Goal: Information Seeking & Learning: Learn about a topic

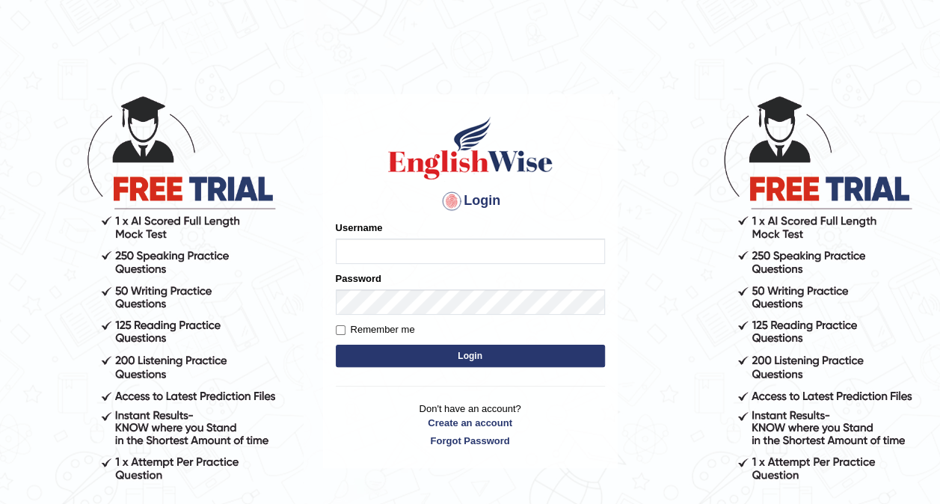
type input "Nivram91"
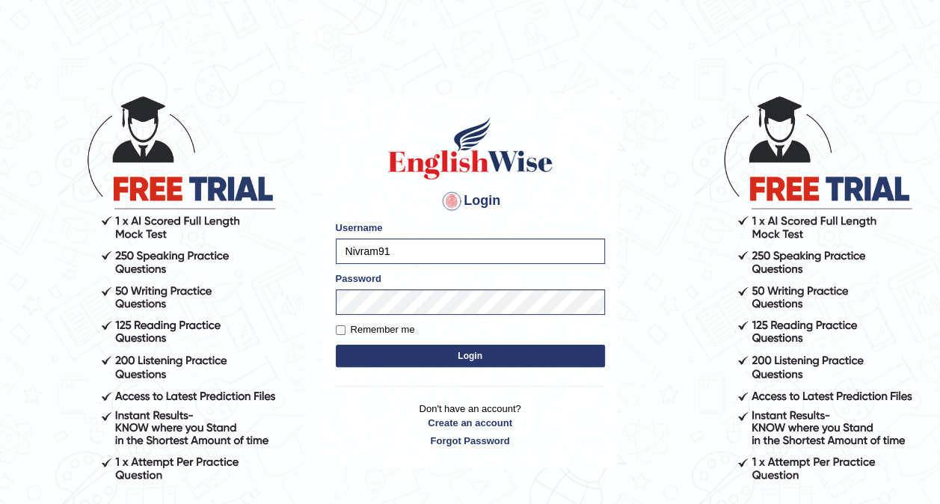
click at [405, 353] on button "Login" at bounding box center [470, 356] width 269 height 22
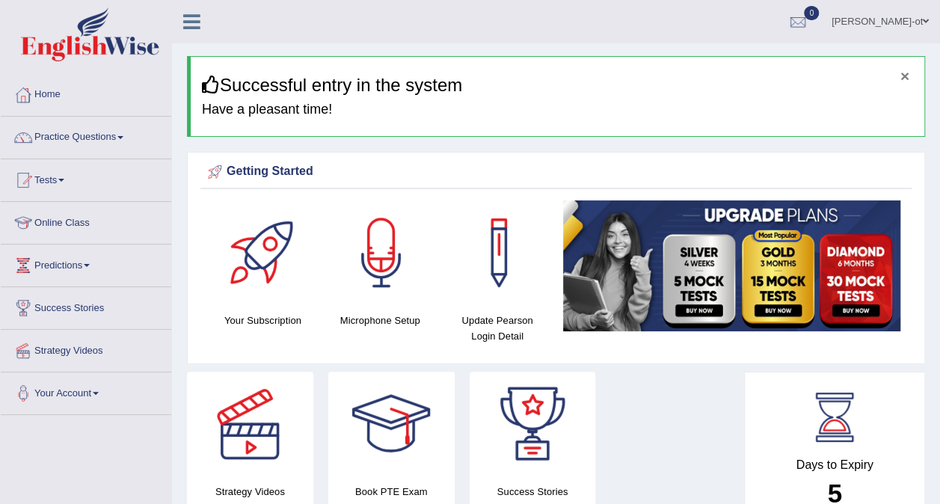
click at [905, 70] on button "×" at bounding box center [905, 76] width 9 height 16
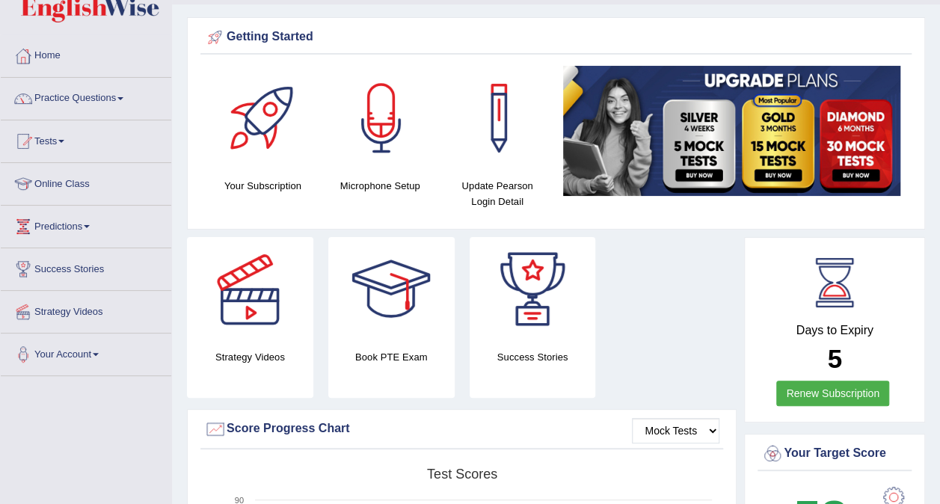
scroll to position [37, 0]
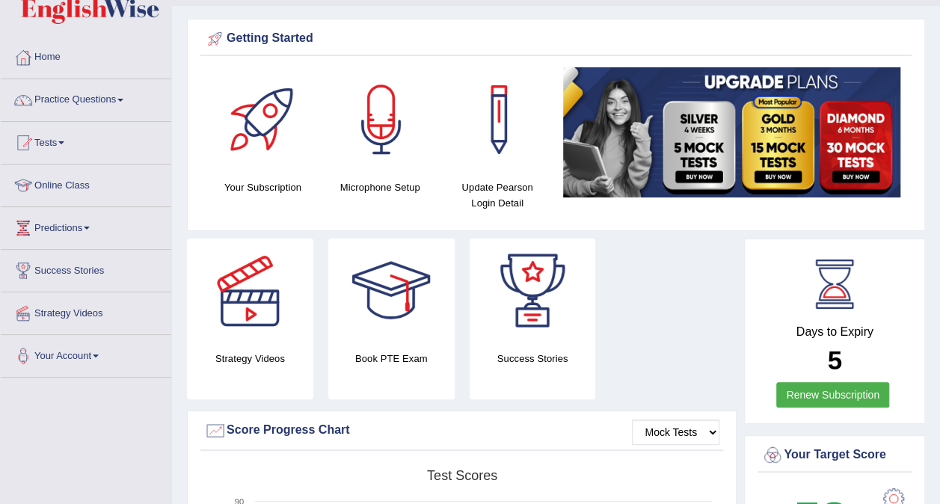
click at [85, 98] on link "Practice Questions" at bounding box center [86, 97] width 171 height 37
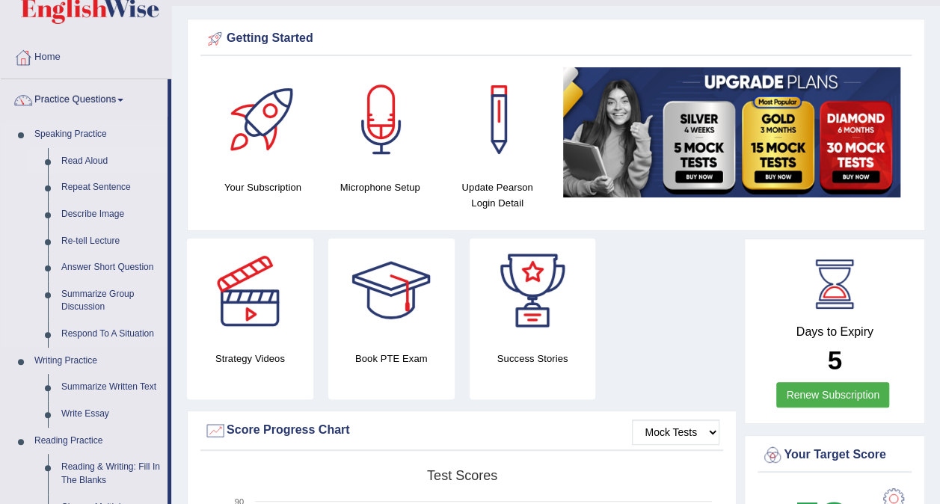
click at [94, 156] on link "Read Aloud" at bounding box center [111, 161] width 113 height 27
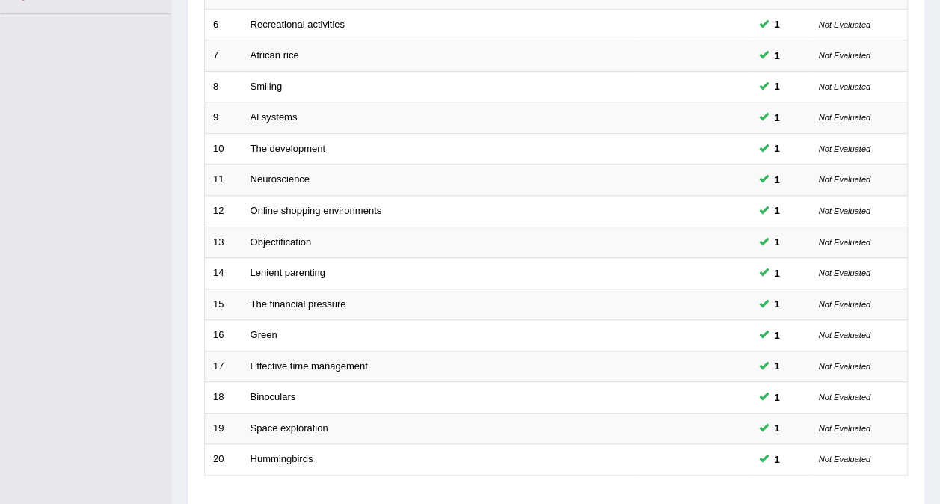
scroll to position [479, 0]
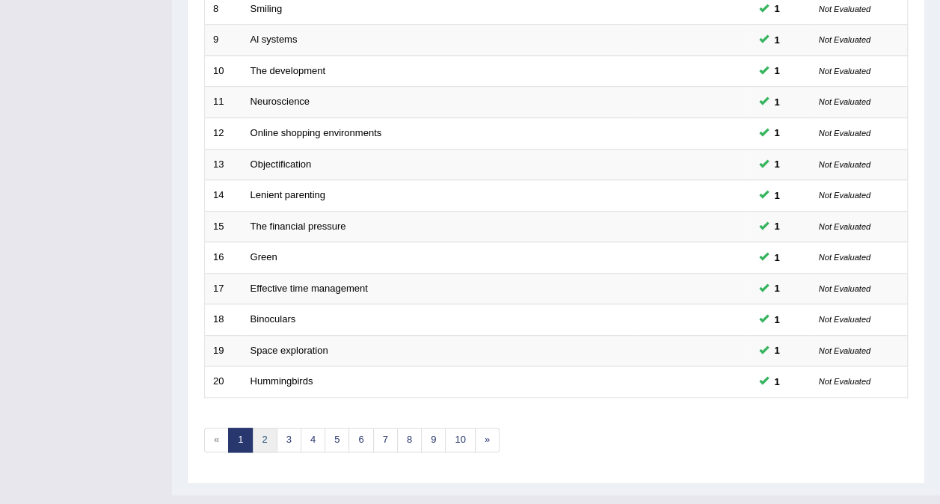
click at [263, 428] on link "2" at bounding box center [264, 440] width 25 height 25
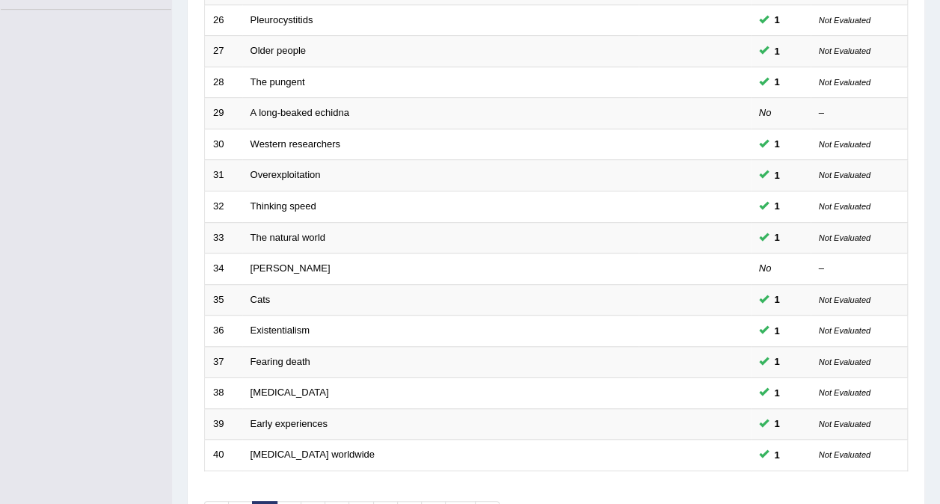
scroll to position [479, 0]
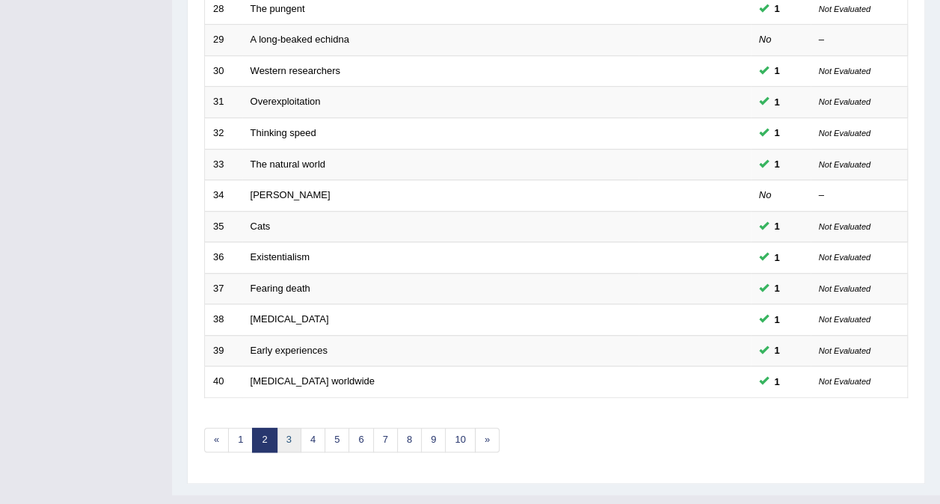
click at [288, 428] on link "3" at bounding box center [289, 440] width 25 height 25
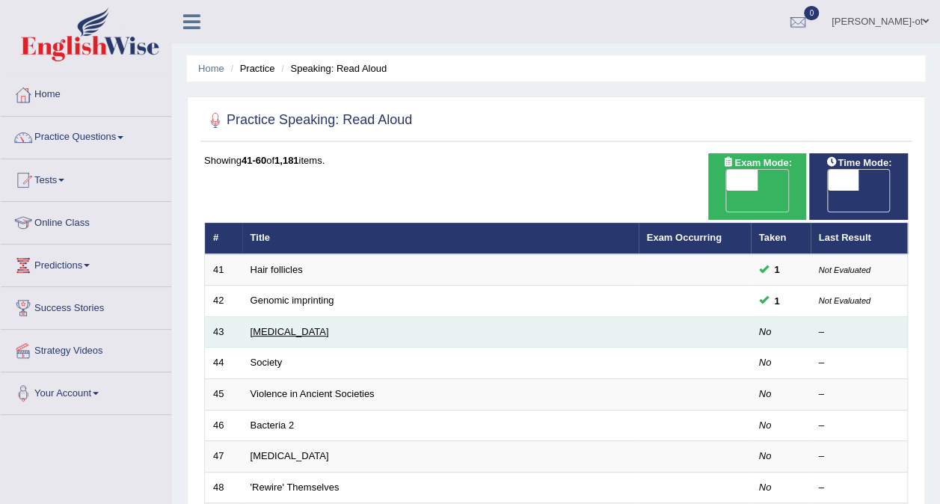
click at [266, 326] on link "Alzheimer's Disease" at bounding box center [290, 331] width 79 height 11
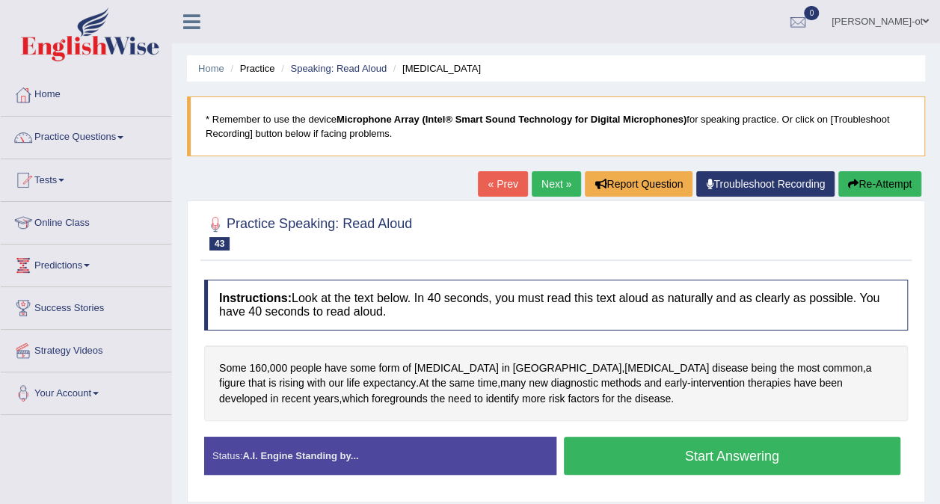
click at [833, 453] on button "Start Answering" at bounding box center [732, 456] width 337 height 38
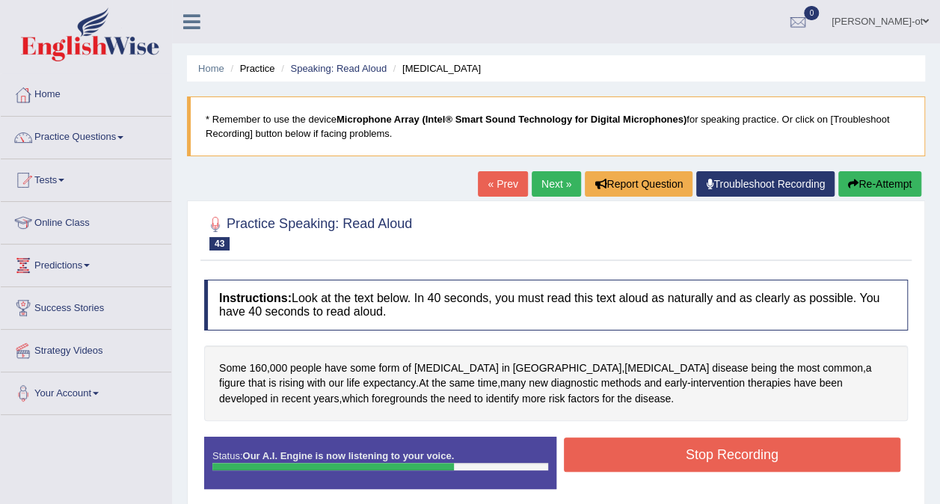
click at [859, 459] on button "Stop Recording" at bounding box center [732, 455] width 337 height 34
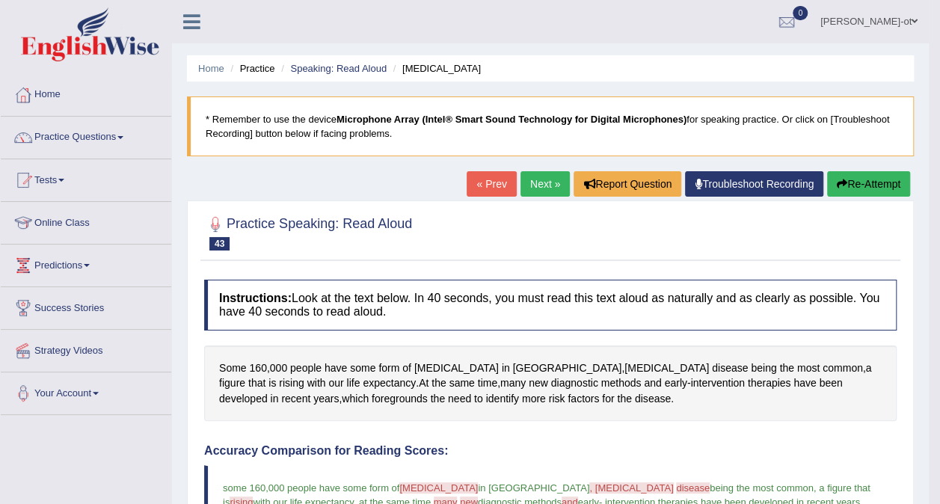
click at [539, 178] on link "Next »" at bounding box center [545, 183] width 49 height 25
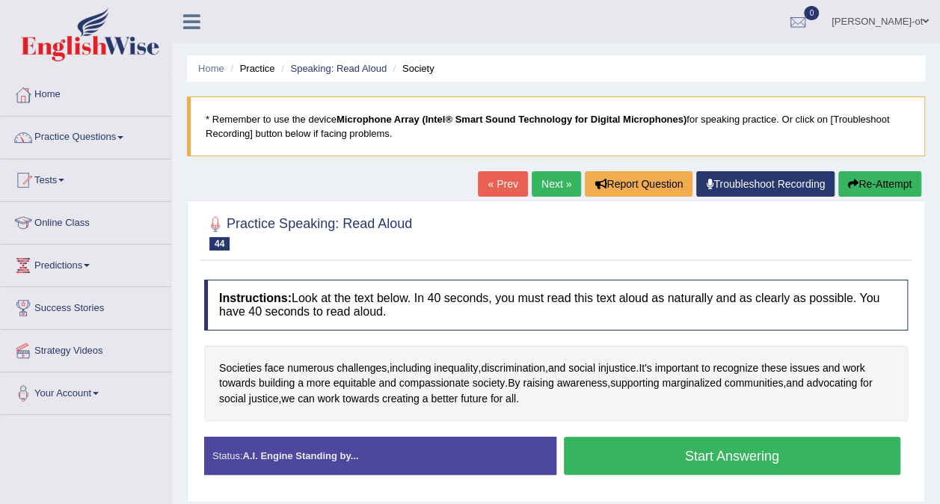
click at [829, 461] on button "Start Answering" at bounding box center [732, 456] width 337 height 38
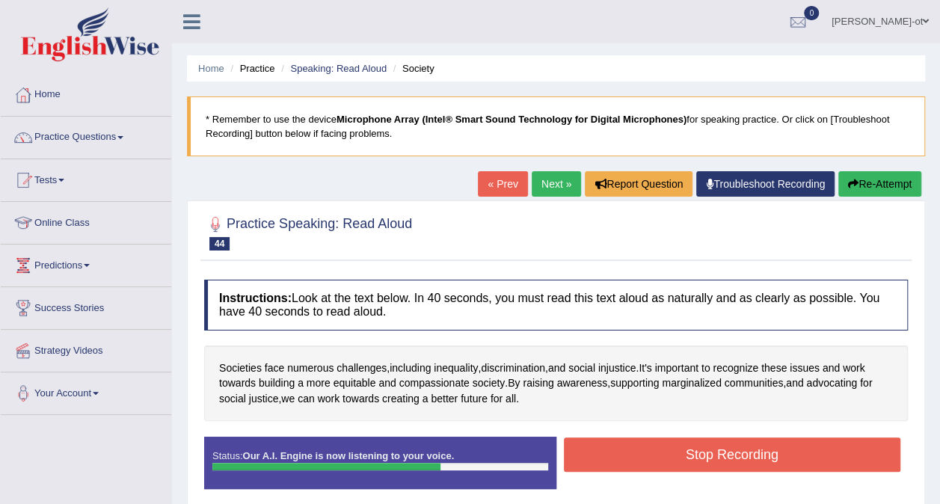
click at [836, 462] on button "Stop Recording" at bounding box center [732, 455] width 337 height 34
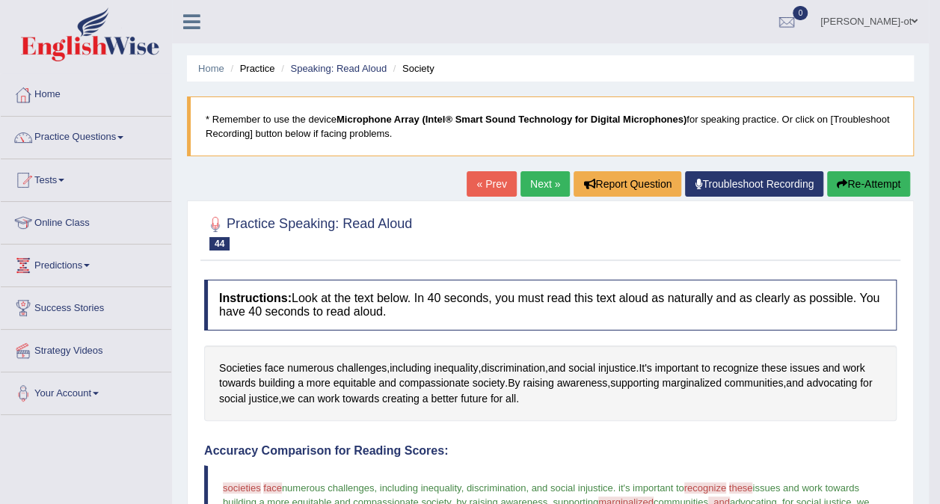
click at [540, 185] on link "Next »" at bounding box center [545, 183] width 49 height 25
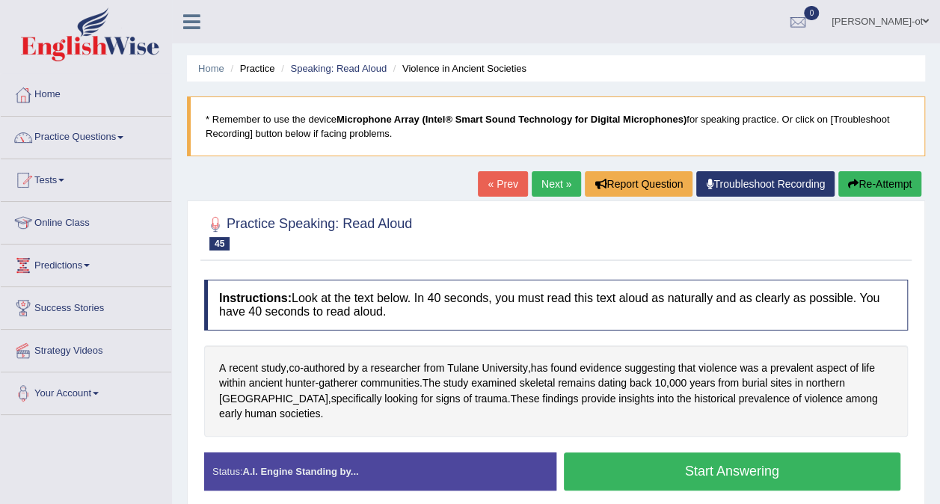
click at [839, 467] on button "Start Answering" at bounding box center [732, 472] width 337 height 38
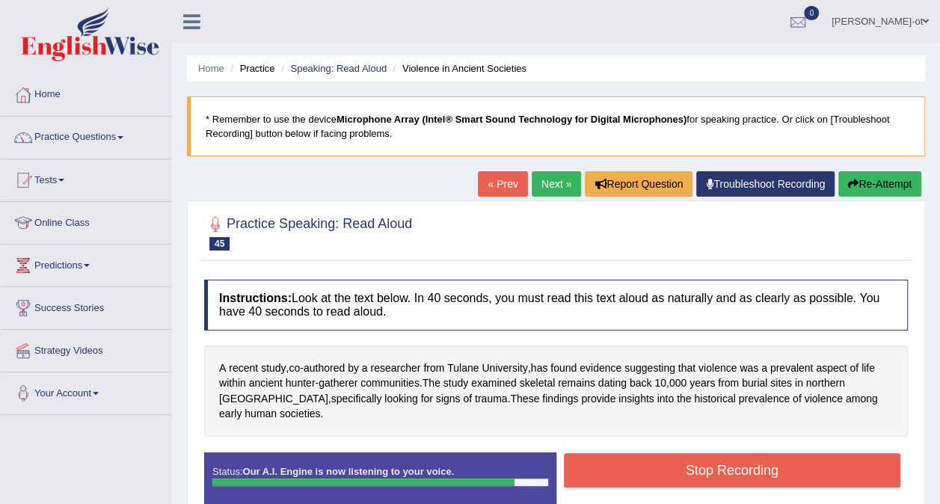
click at [829, 456] on button "Stop Recording" at bounding box center [732, 470] width 337 height 34
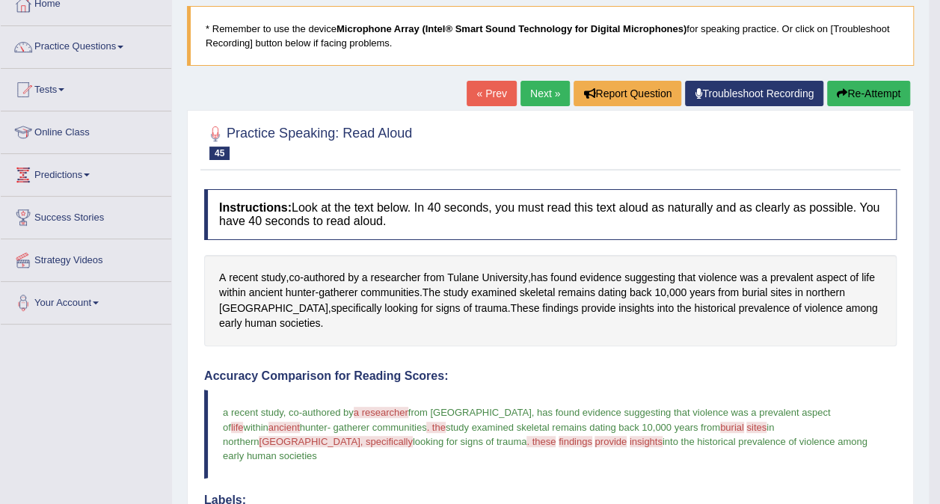
scroll to position [85, 0]
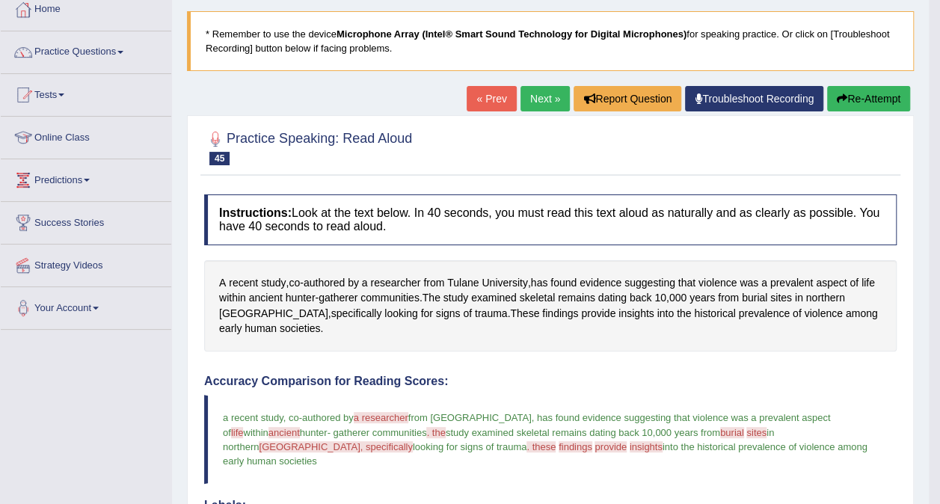
click at [108, 58] on link "Practice Questions" at bounding box center [86, 49] width 171 height 37
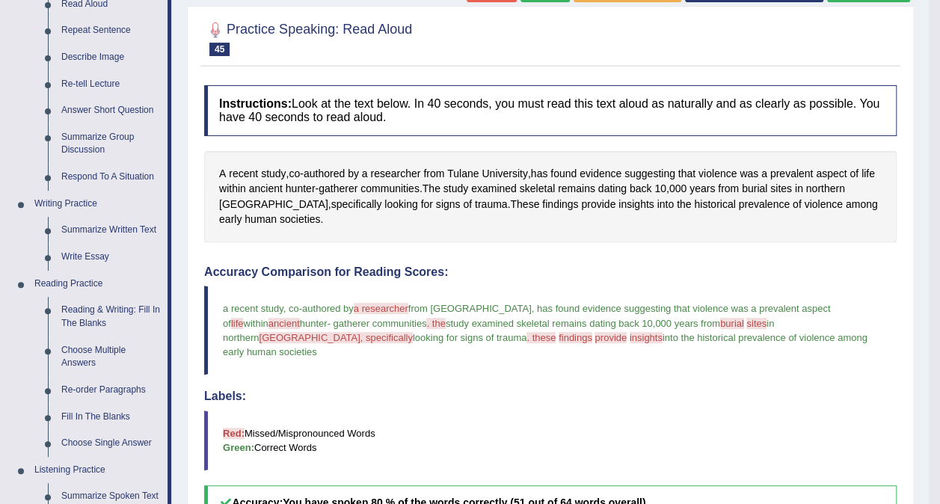
scroll to position [197, 0]
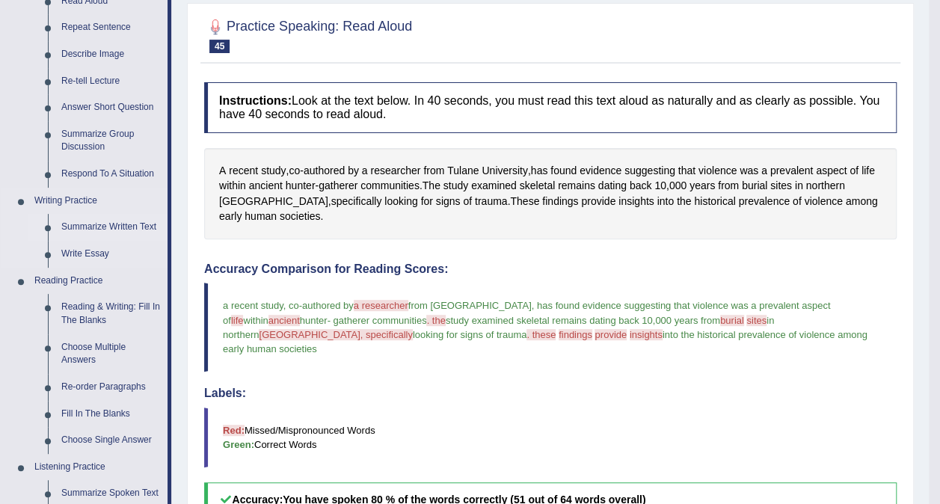
click at [120, 230] on link "Summarize Written Text" at bounding box center [111, 227] width 113 height 27
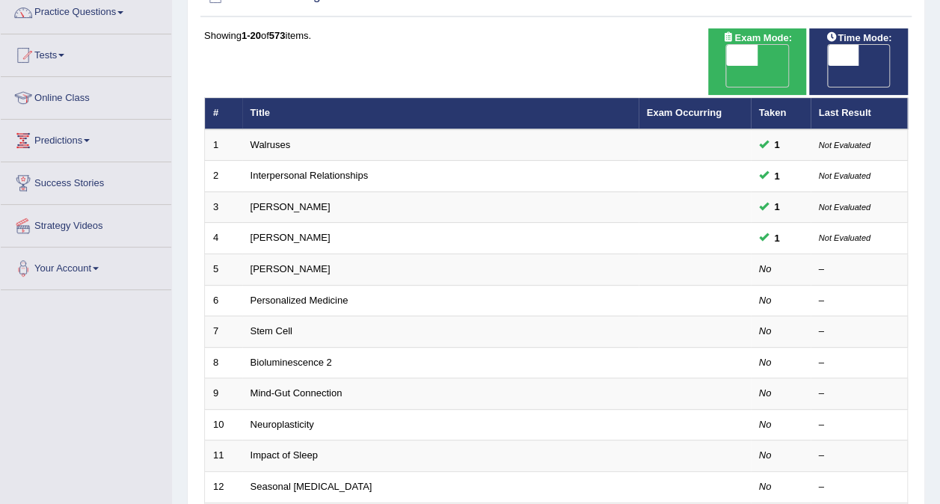
scroll to position [128, 0]
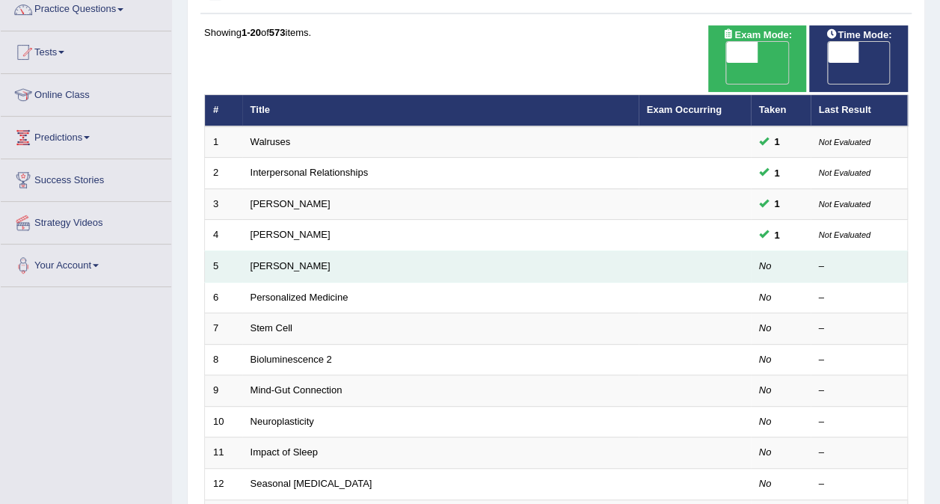
click at [583, 251] on td "[PERSON_NAME]" at bounding box center [440, 266] width 396 height 31
click at [287, 260] on link "[PERSON_NAME]" at bounding box center [291, 265] width 80 height 11
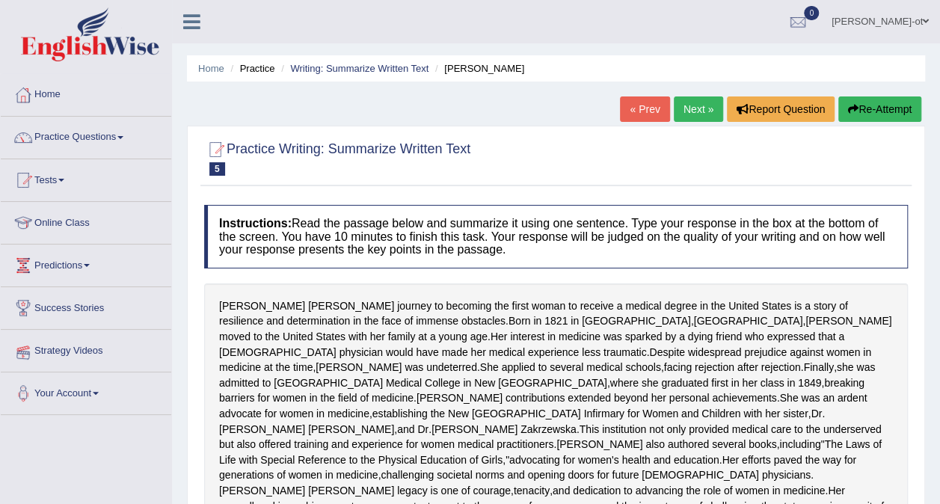
drag, startPoint x: 0, startPoint y: 0, endPoint x: 87, endPoint y: 349, distance: 359.2
click at [87, 349] on link "Strategy Videos" at bounding box center [86, 348] width 171 height 37
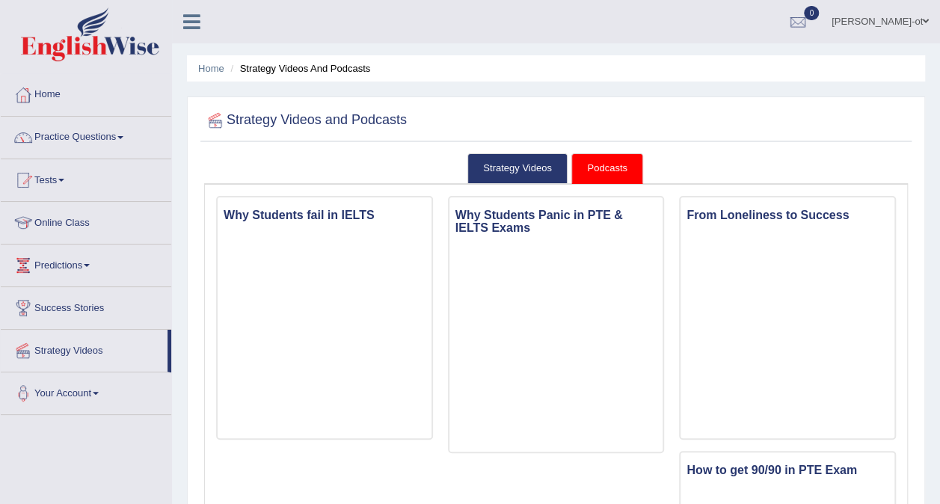
click at [114, 144] on link "Practice Questions" at bounding box center [86, 135] width 171 height 37
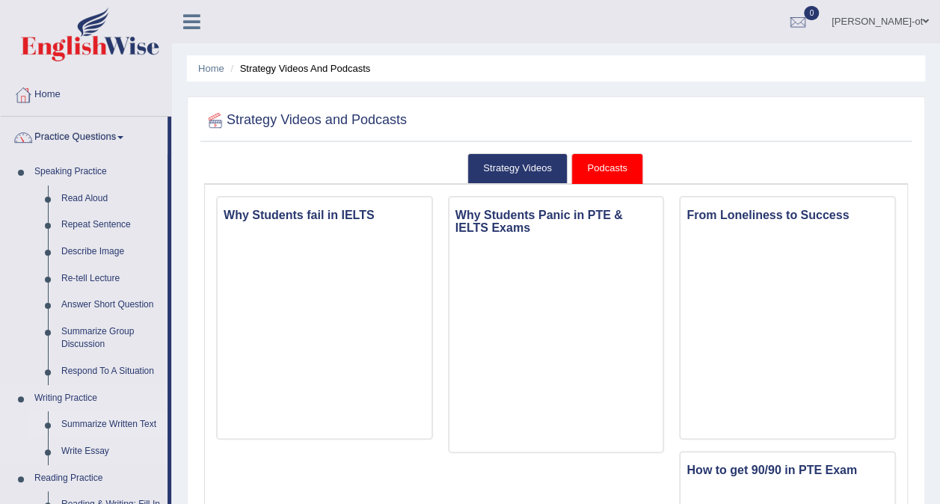
click at [116, 429] on link "Summarize Written Text" at bounding box center [111, 424] width 113 height 27
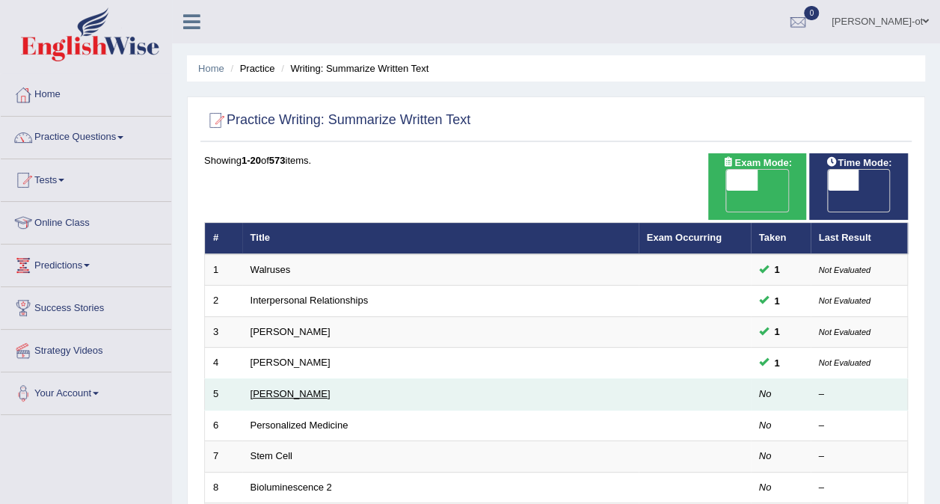
click at [271, 388] on link "[PERSON_NAME]" at bounding box center [291, 393] width 80 height 11
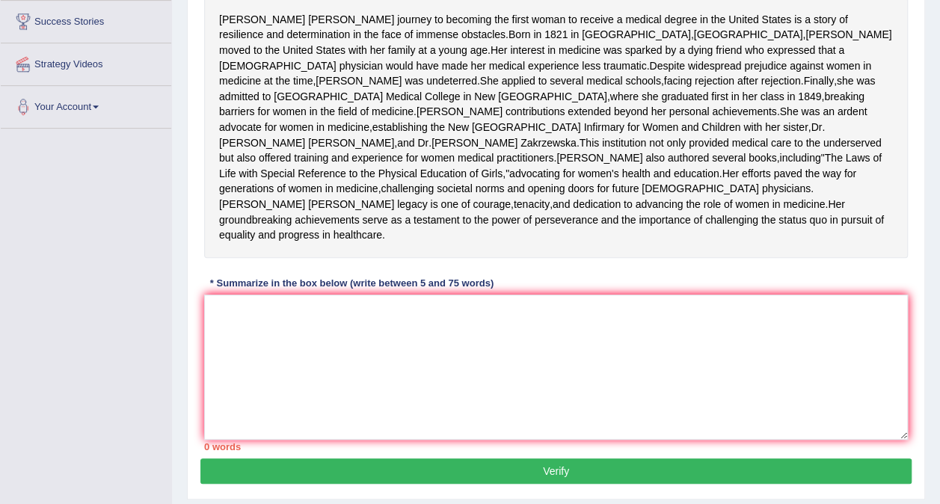
scroll to position [287, 0]
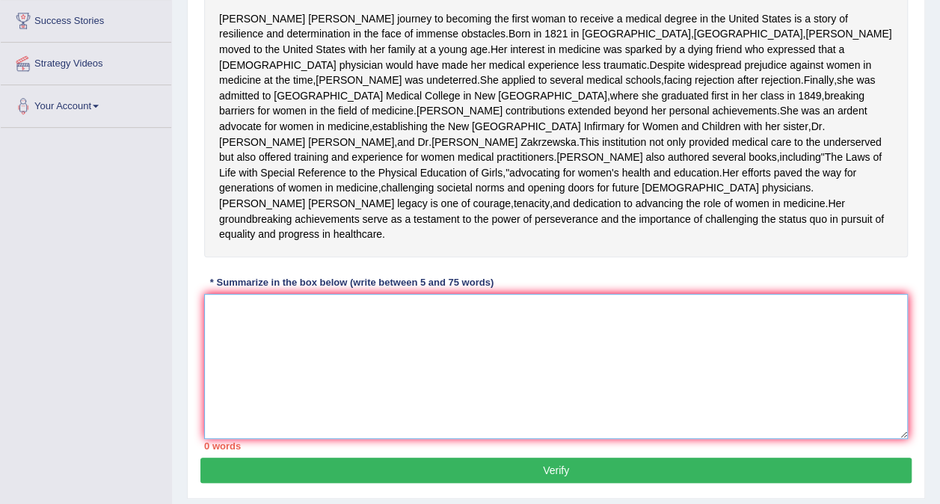
click at [215, 379] on textarea at bounding box center [556, 366] width 704 height 145
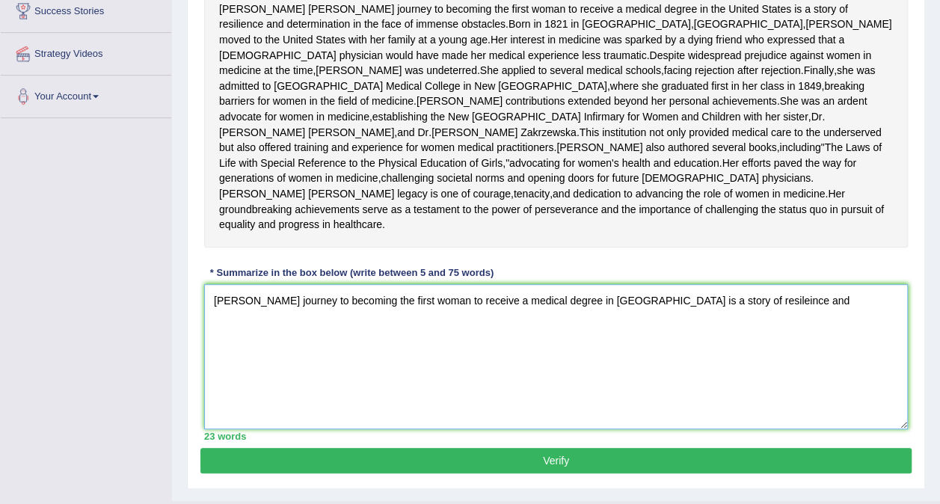
scroll to position [0, 0]
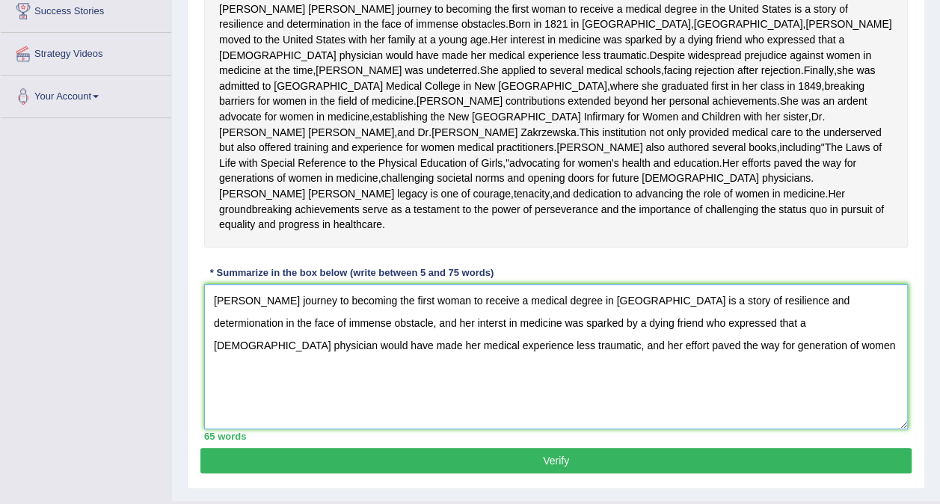
click at [676, 420] on textarea "Elizabeth Blackwell's journey to becoming the first woman to receive a medical …" at bounding box center [556, 356] width 704 height 145
click at [759, 425] on textarea "Elizabeth Blackwell's journey to becoming the first woman to receive a medical …" at bounding box center [556, 356] width 704 height 145
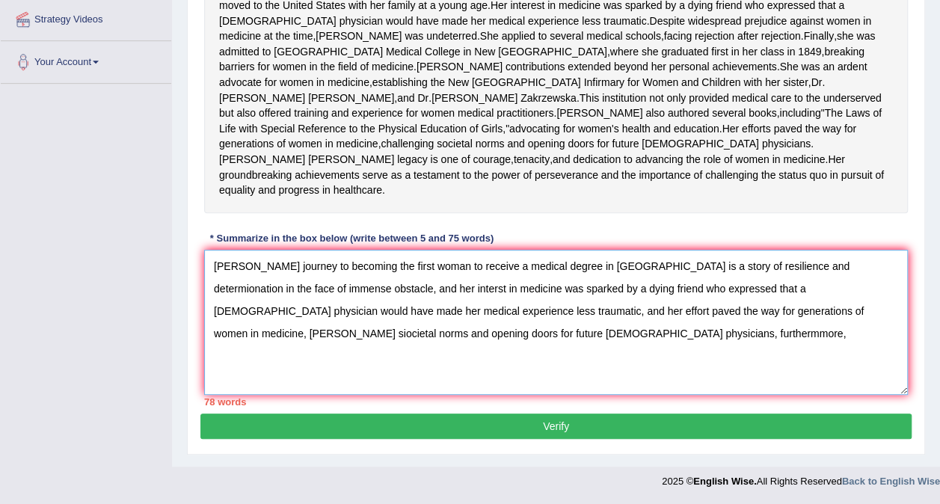
scroll to position [405, 0]
click at [457, 290] on textarea "Elizabeth Blackwell's journey to becoming the first woman to receive a medical …" at bounding box center [556, 322] width 704 height 145
click at [248, 322] on textarea "Elizabeth Blackwell's journey to becoming the first woman to receive a medical …" at bounding box center [556, 322] width 704 height 145
click at [255, 324] on textarea "Elizabeth Blackwell's journey to becoming the first woman to receive a medical …" at bounding box center [556, 322] width 704 height 145
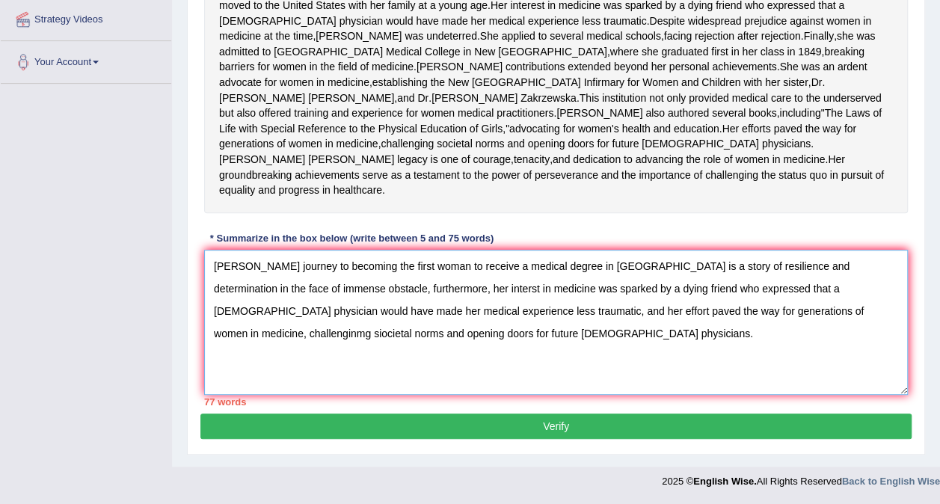
scroll to position [405, 0]
click at [364, 290] on textarea "Elizabeth Blackwell's journey to becoming the first woman to receive a medical …" at bounding box center [556, 322] width 704 height 145
click at [435, 282] on textarea "Elizabeth Blackwell's journey to becoming the first woman to receive a medical …" at bounding box center [556, 322] width 704 height 145
click at [428, 292] on textarea "Elizabeth Blackwell's journey to becoming the first woman to receive a medical …" at bounding box center [556, 322] width 704 height 145
click at [436, 293] on textarea "Elizabeth Blackwell's journey to becoming the first woman to receive a medical …" at bounding box center [556, 322] width 704 height 145
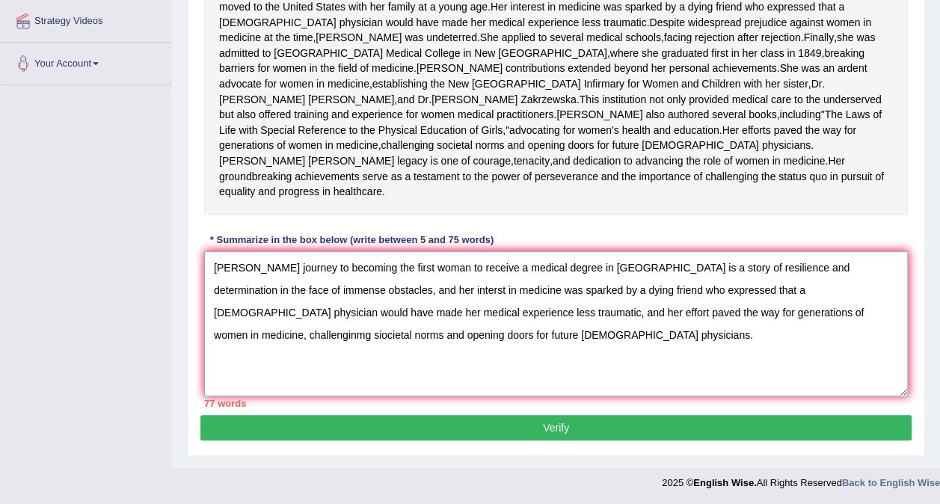
scroll to position [325, 0]
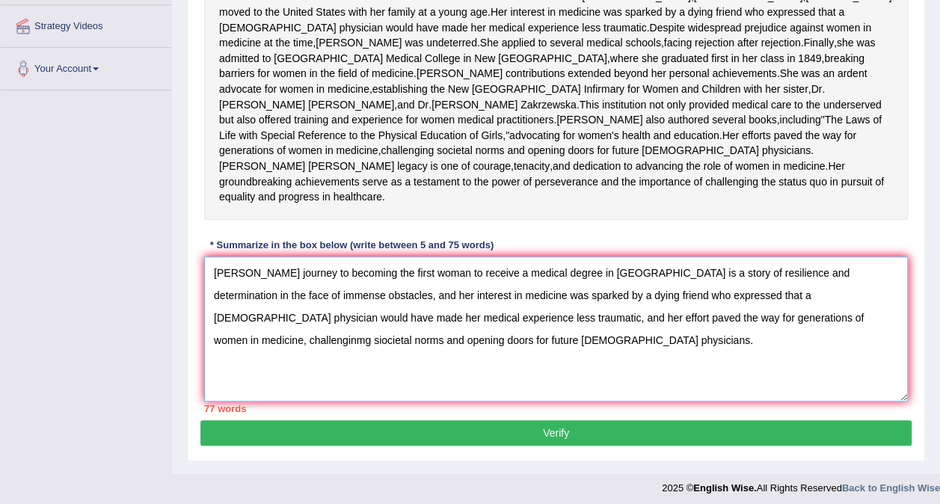
click at [479, 402] on textarea "Elizabeth Blackwell's journey to becoming the first woman to receive a medical …" at bounding box center [556, 329] width 704 height 145
click at [443, 389] on textarea "Elizabeth Blackwell's journey to becoming the first woman to receive a medical …" at bounding box center [556, 329] width 704 height 145
click at [832, 386] on textarea "Elizabeth Blackwell's journey to becoming the first woman to receive a medical …" at bounding box center [556, 329] width 704 height 145
click at [845, 390] on textarea "Elizabeth Blackwell's journey to becoming the first woman to receive a medical …" at bounding box center [556, 329] width 704 height 145
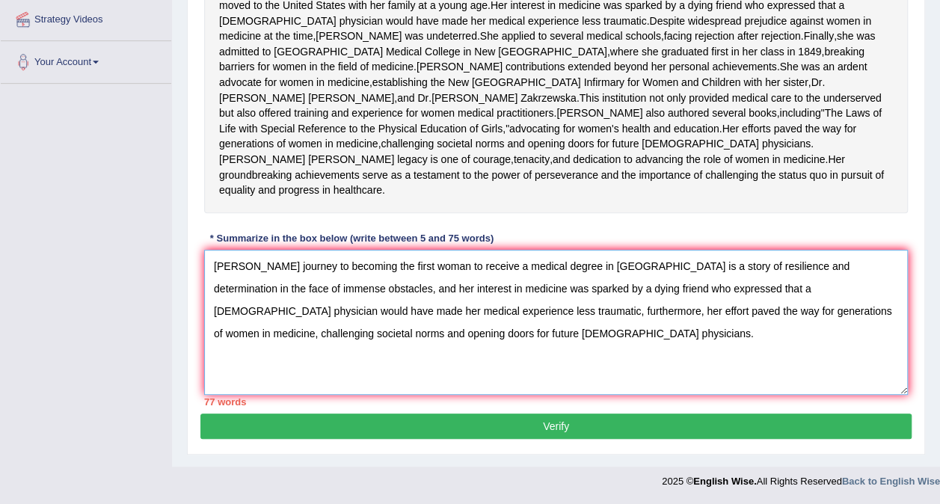
scroll to position [405, 0]
type textarea "Elizabeth Blackwell's journey to becoming the first woman to receive a medical …"
click at [750, 423] on button "Verify" at bounding box center [555, 426] width 711 height 25
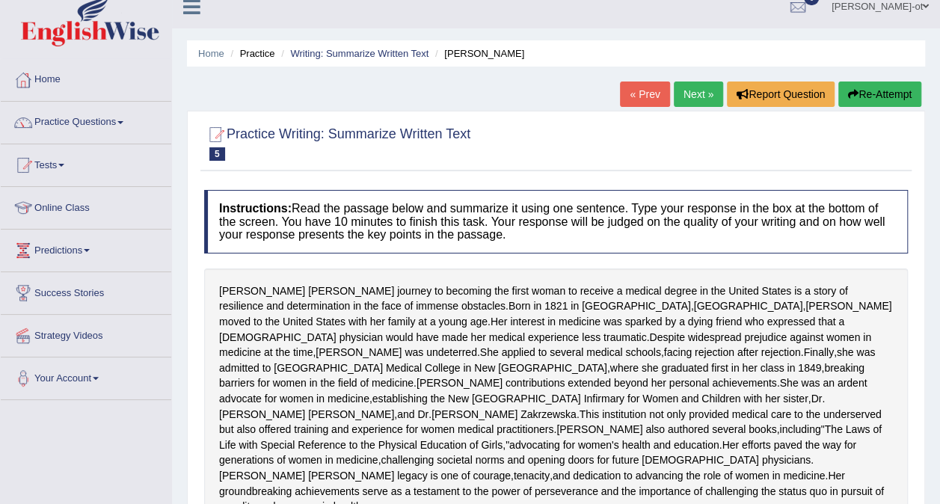
scroll to position [0, 0]
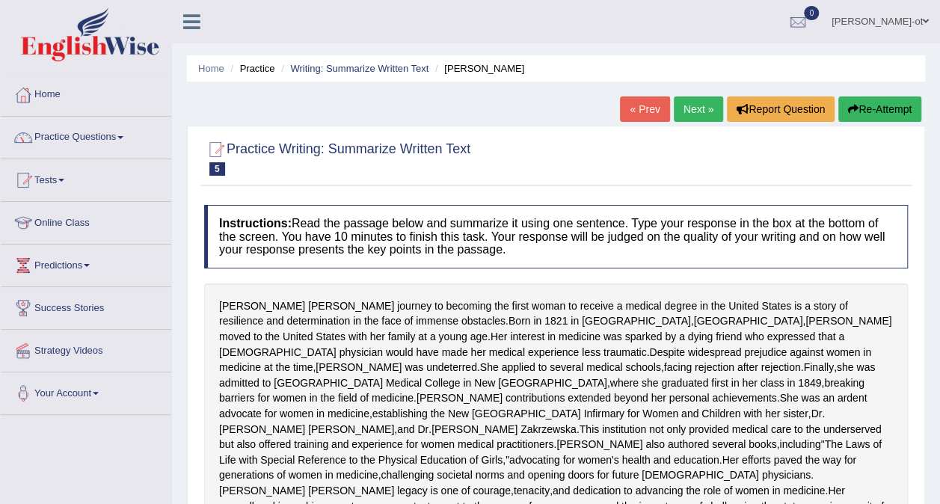
click at [705, 114] on link "Next »" at bounding box center [698, 109] width 49 height 25
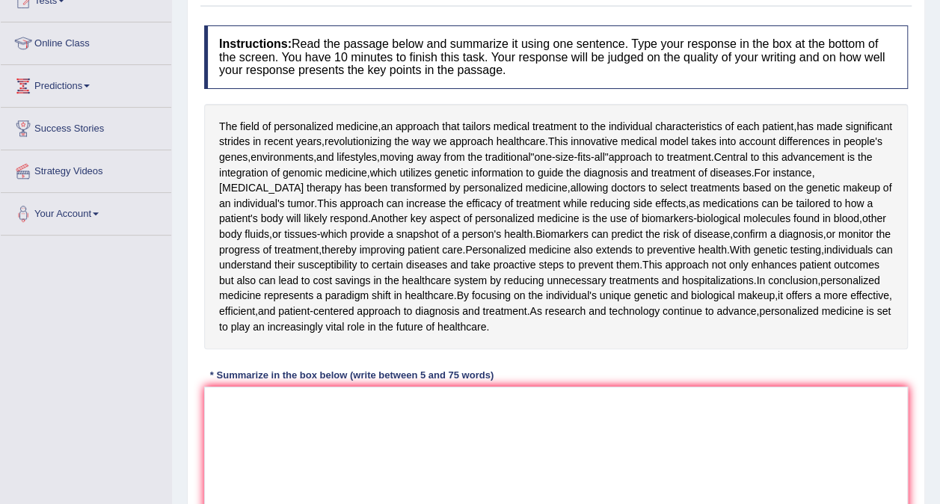
scroll to position [180, 0]
click at [239, 436] on textarea at bounding box center [556, 459] width 704 height 145
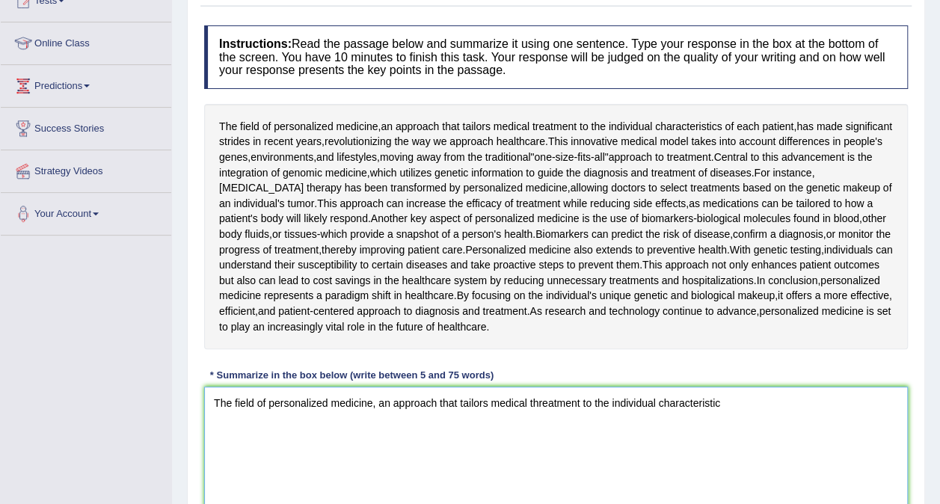
click at [539, 402] on textarea "The field of personalized medicine, an approach that tailors medical threatment…" at bounding box center [556, 459] width 704 height 145
click at [748, 396] on textarea "The field of personalized medicine, an approach that tailors medical treatment …" at bounding box center [556, 459] width 704 height 145
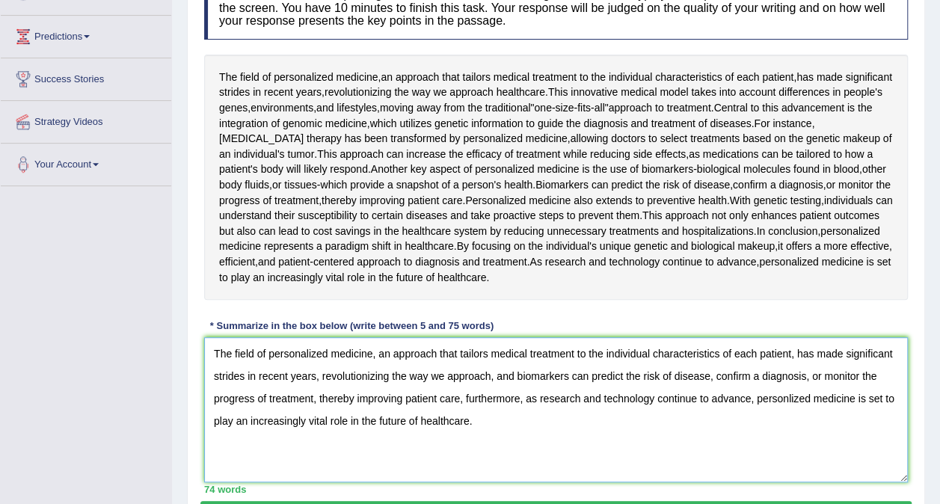
scroll to position [222, 0]
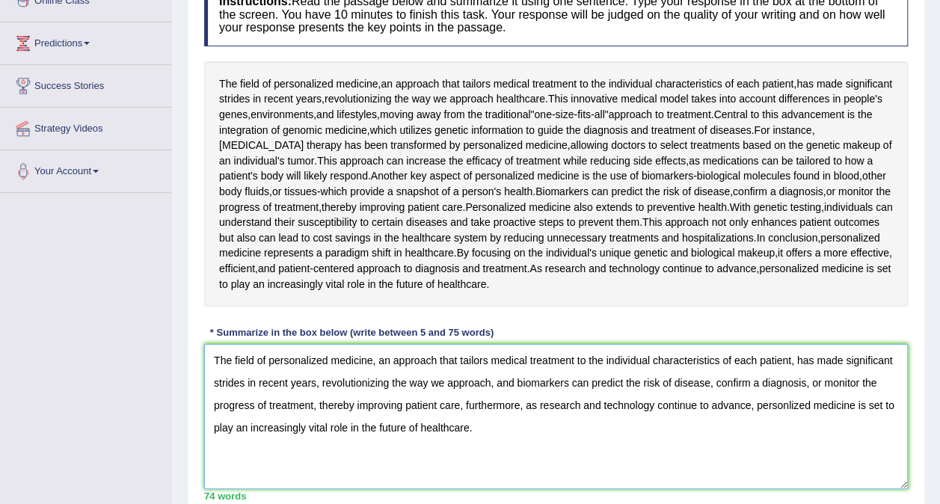
click at [788, 400] on textarea "The field of personalized medicine, an approach that tailors medical treatment …" at bounding box center [556, 416] width 704 height 145
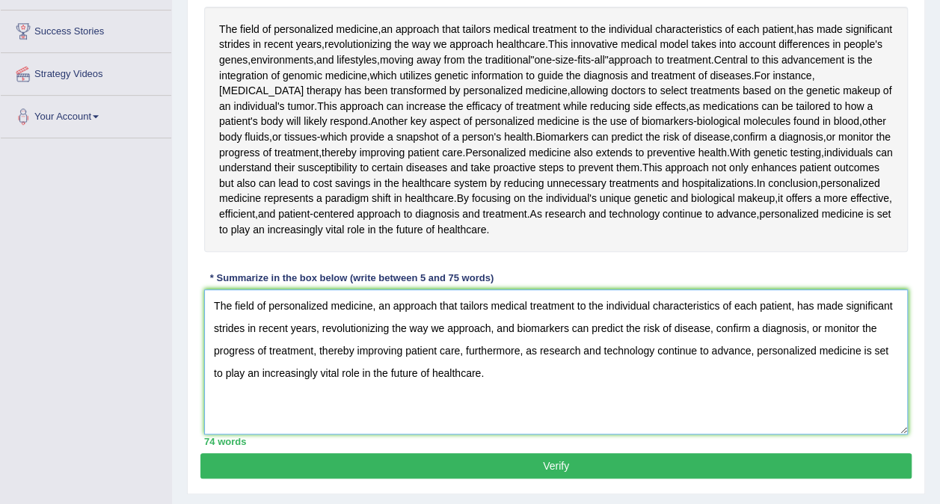
scroll to position [298, 0]
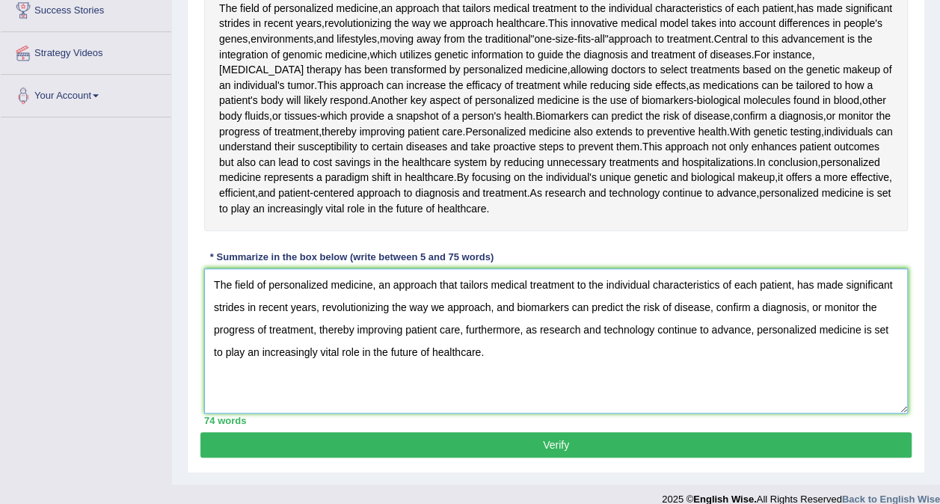
type textarea "The field of personalized medicine, an approach that tailors medical treatment …"
click at [831, 449] on button "Verify" at bounding box center [555, 444] width 711 height 25
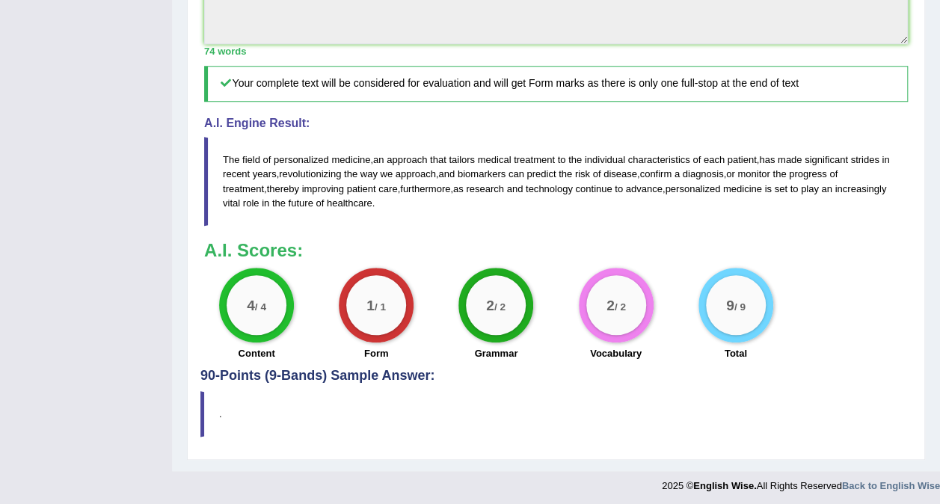
scroll to position [646, 0]
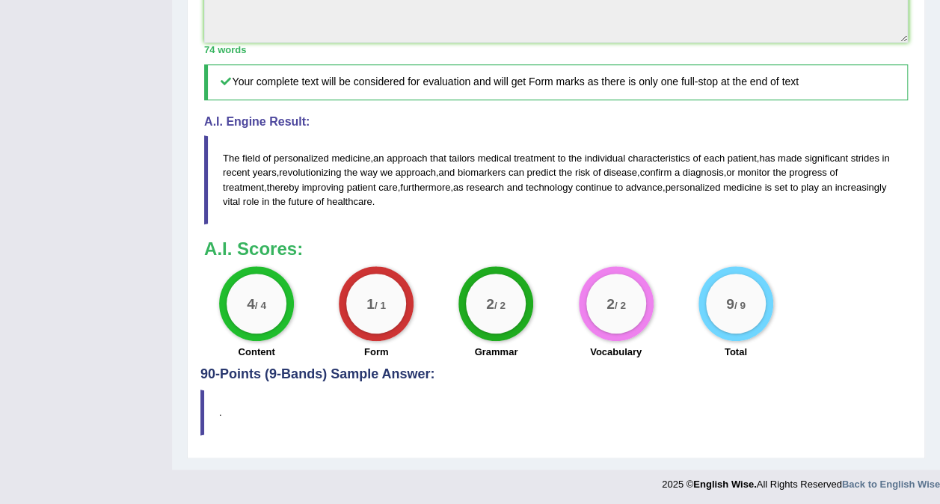
drag, startPoint x: 359, startPoint y: 50, endPoint x: 349, endPoint y: 99, distance: 49.7
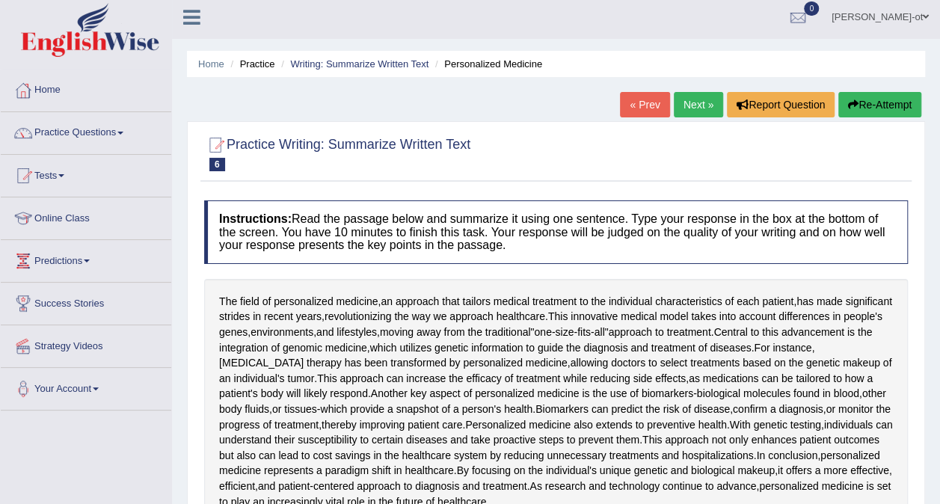
scroll to position [0, 0]
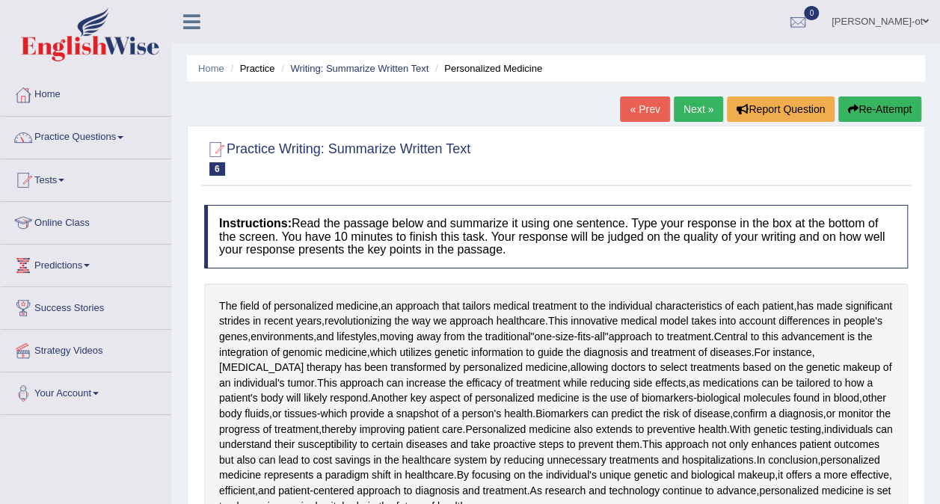
click at [124, 139] on link "Practice Questions" at bounding box center [86, 135] width 171 height 37
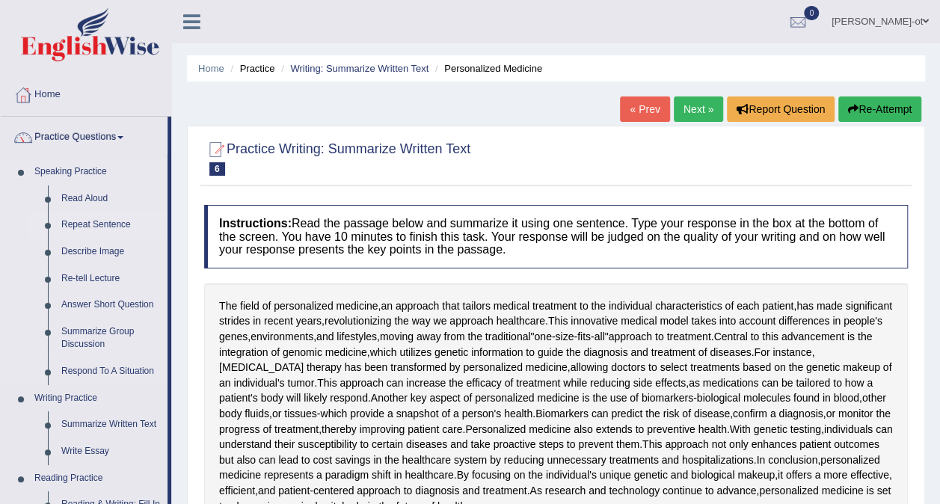
click at [94, 225] on link "Repeat Sentence" at bounding box center [111, 225] width 113 height 27
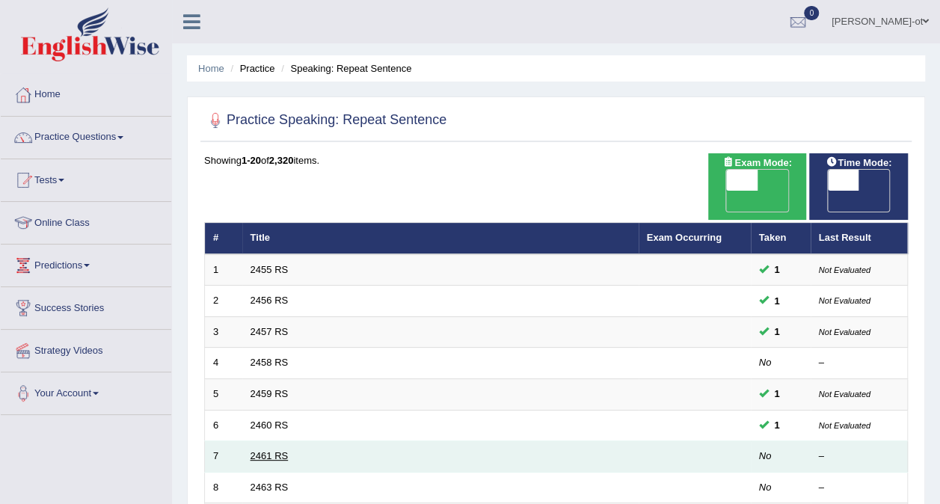
click at [277, 450] on link "2461 RS" at bounding box center [270, 455] width 38 height 11
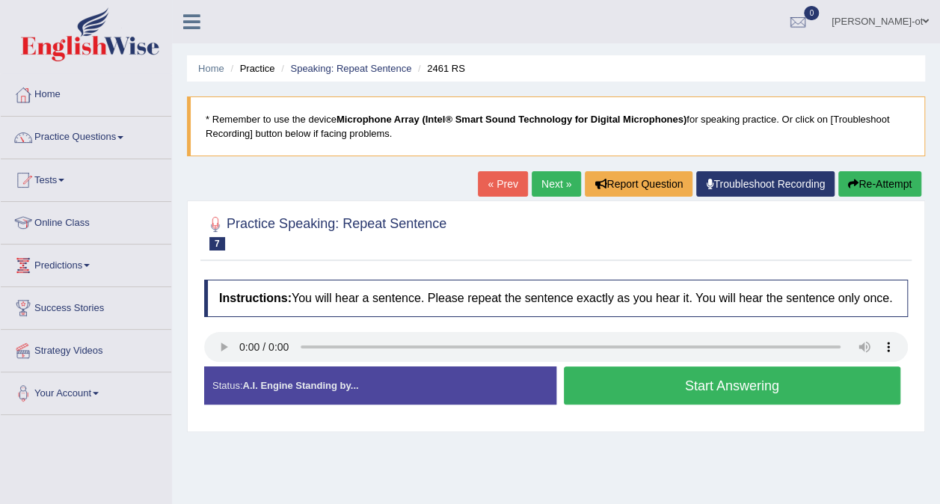
click at [820, 386] on button "Start Answering" at bounding box center [732, 386] width 337 height 38
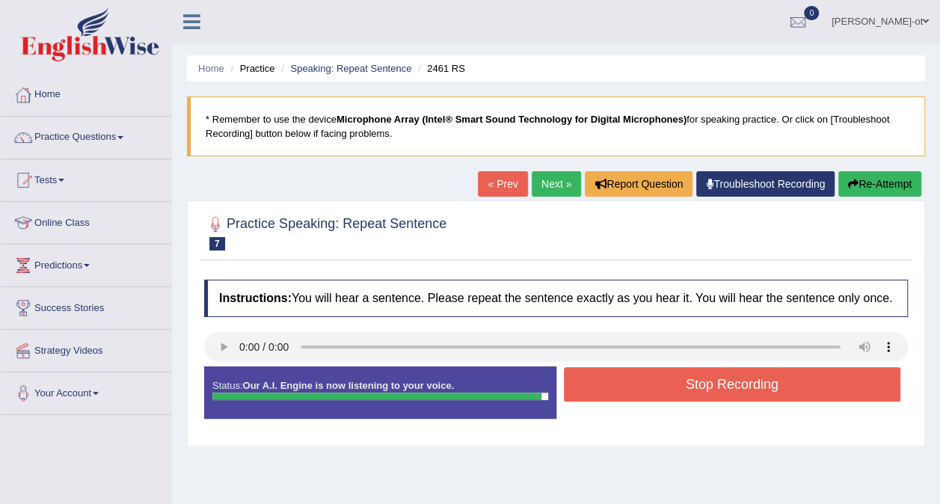
click at [625, 465] on div "Home Practice Speaking: Repeat Sentence 2461 RS * Remember to use the device Mi…" at bounding box center [556, 374] width 768 height 748
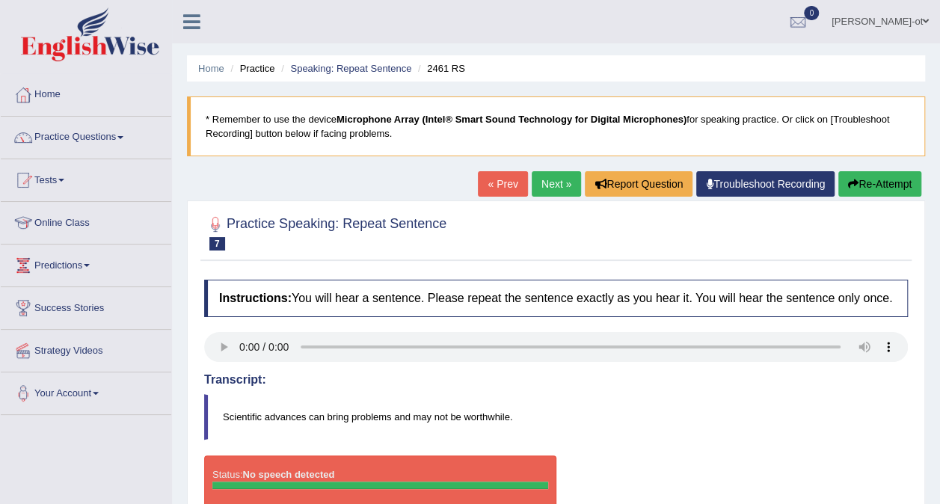
click at [883, 183] on button "Re-Attempt" at bounding box center [880, 183] width 83 height 25
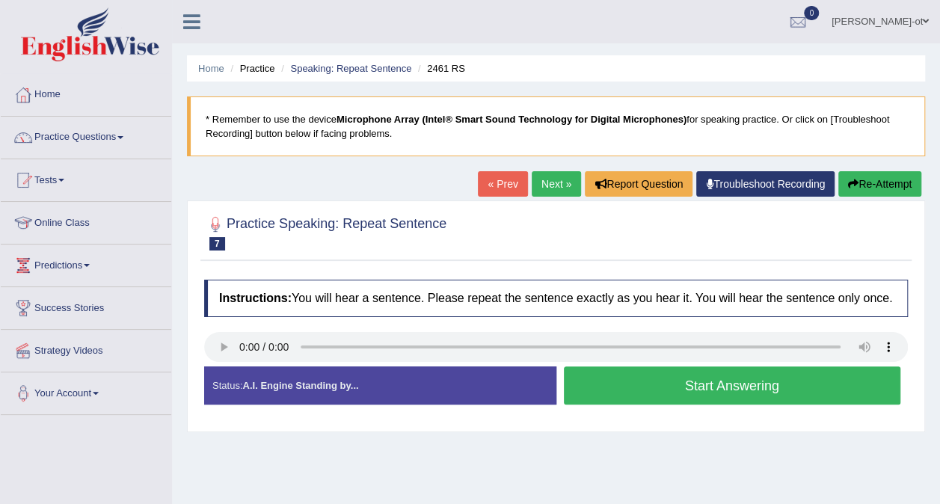
click at [800, 382] on button "Start Answering" at bounding box center [732, 386] width 337 height 38
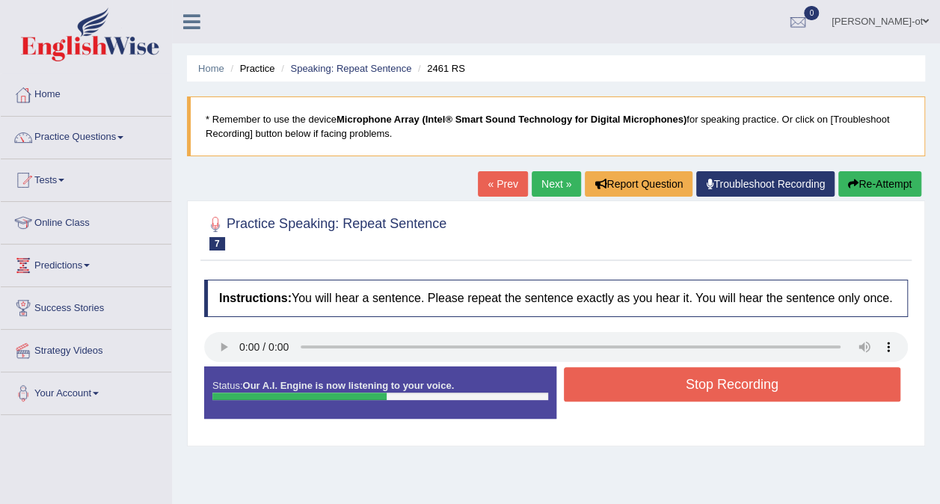
click at [796, 382] on button "Stop Recording" at bounding box center [732, 384] width 337 height 34
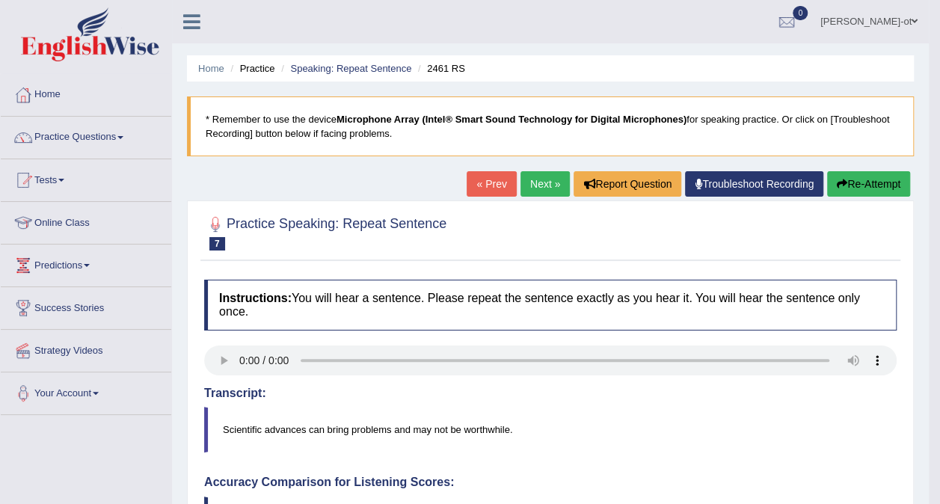
click at [545, 187] on link "Next »" at bounding box center [545, 183] width 49 height 25
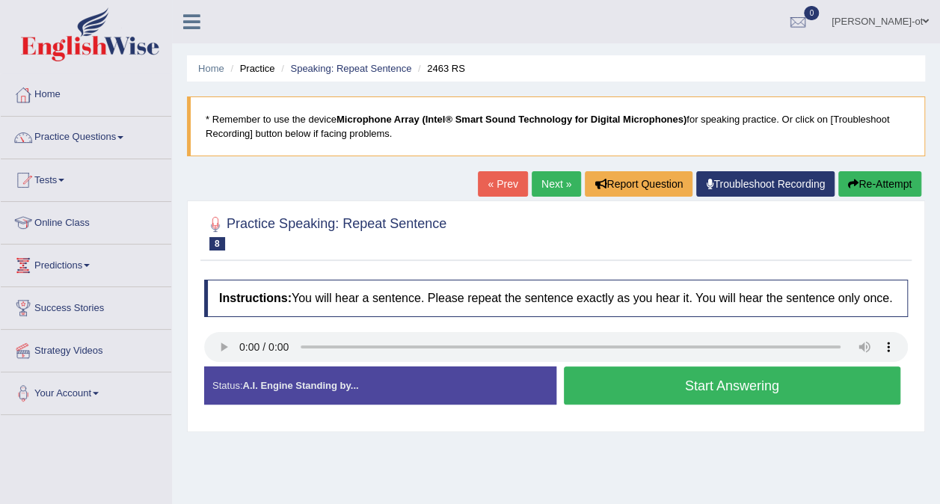
click at [813, 385] on button "Start Answering" at bounding box center [732, 386] width 337 height 38
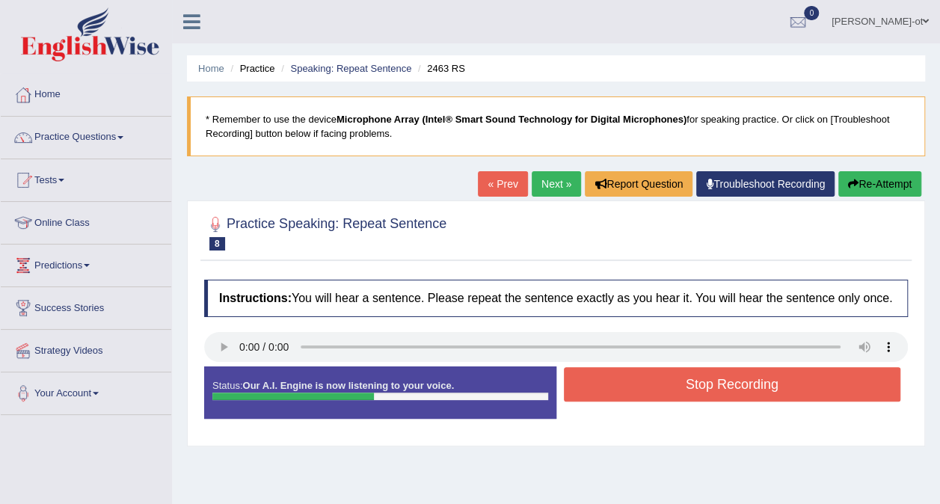
click at [797, 385] on button "Stop Recording" at bounding box center [732, 384] width 337 height 34
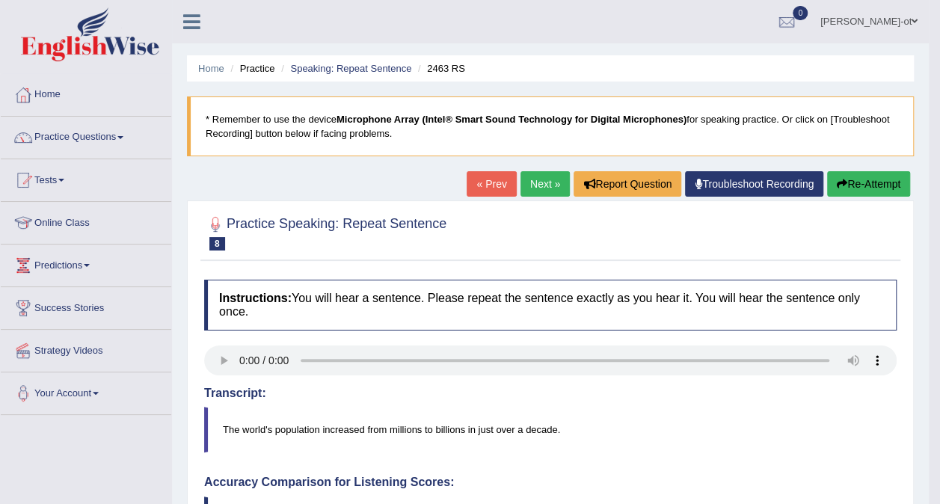
click at [551, 175] on link "Next »" at bounding box center [545, 183] width 49 height 25
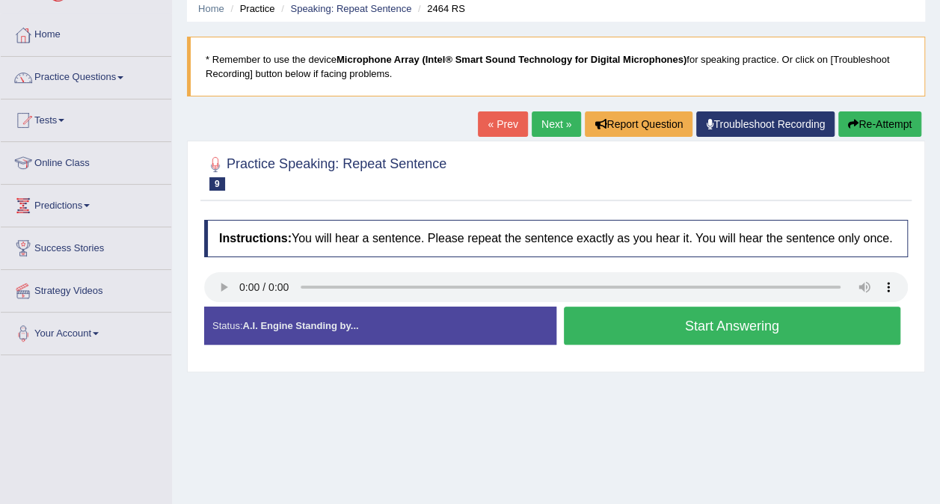
scroll to position [65, 0]
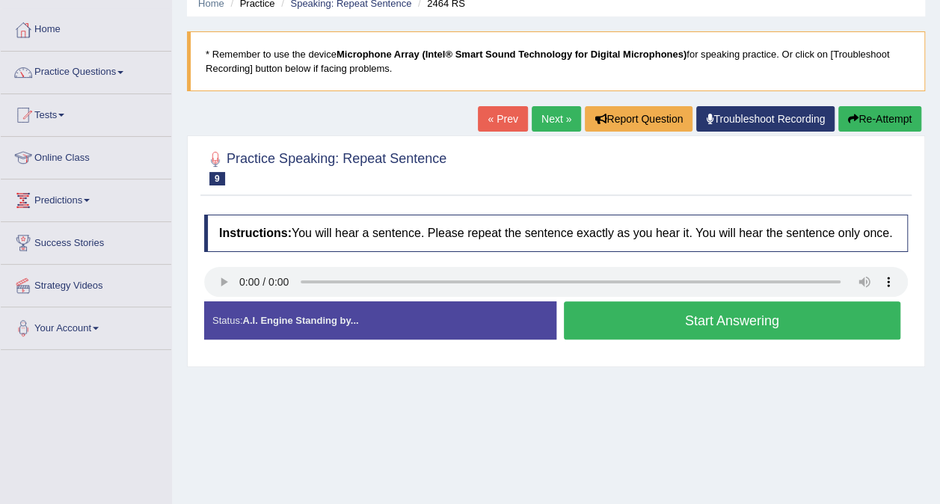
click at [809, 317] on button "Start Answering" at bounding box center [732, 320] width 337 height 38
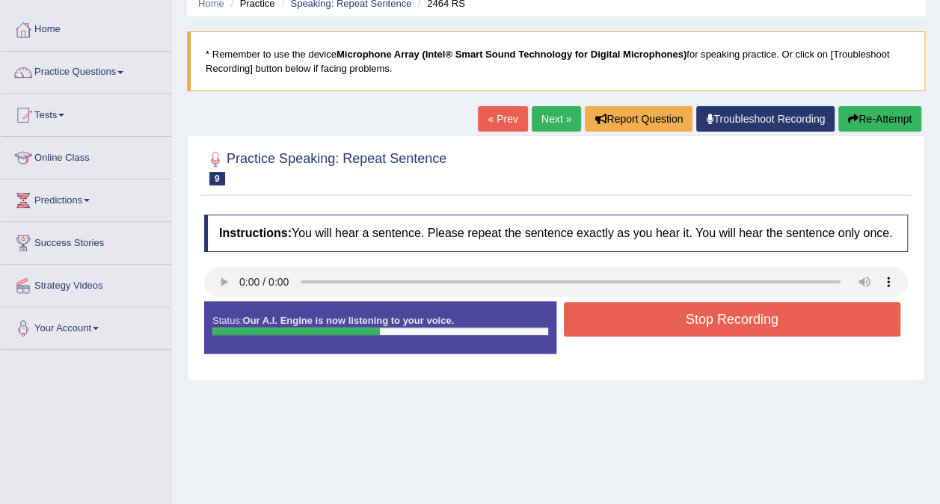
click at [791, 322] on button "Stop Recording" at bounding box center [732, 319] width 337 height 34
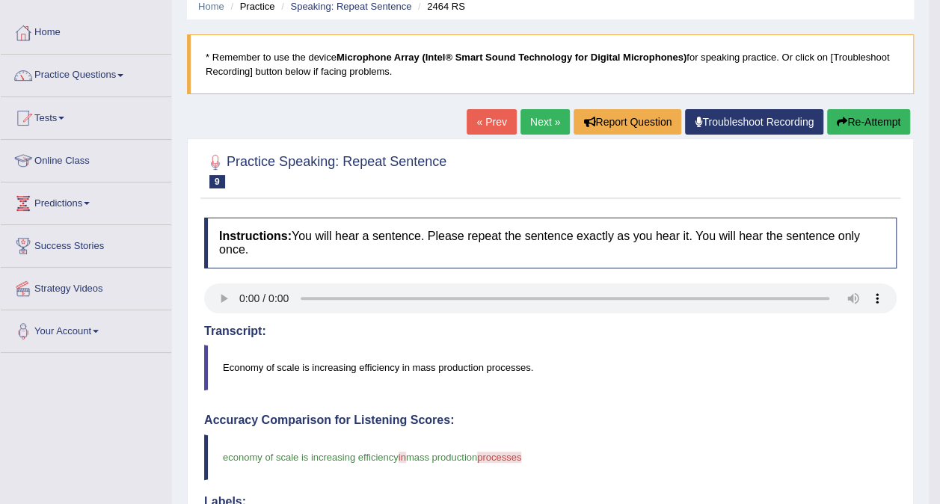
scroll to position [64, 0]
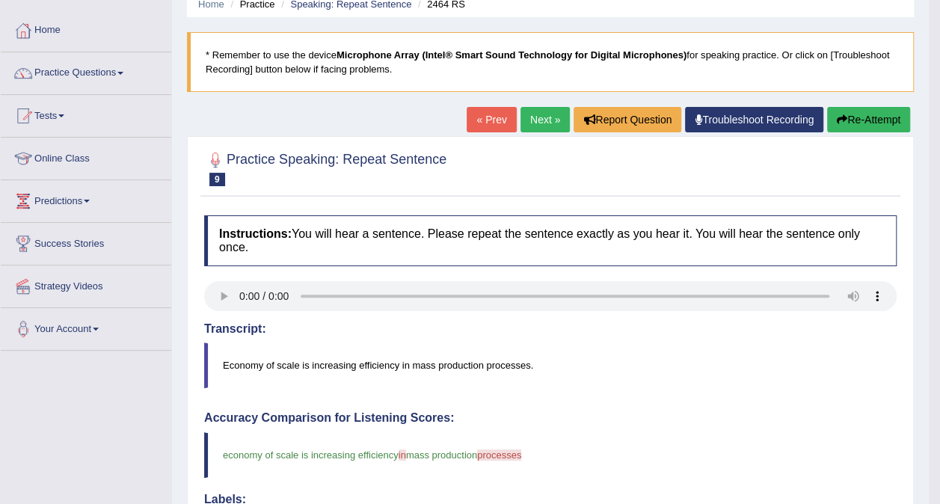
click at [540, 117] on link "Next »" at bounding box center [545, 119] width 49 height 25
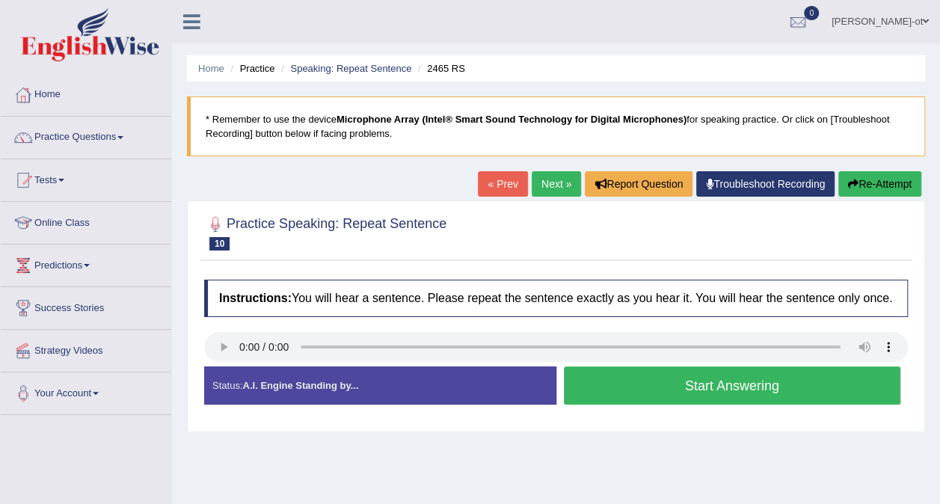
click at [833, 385] on button "Start Answering" at bounding box center [732, 386] width 337 height 38
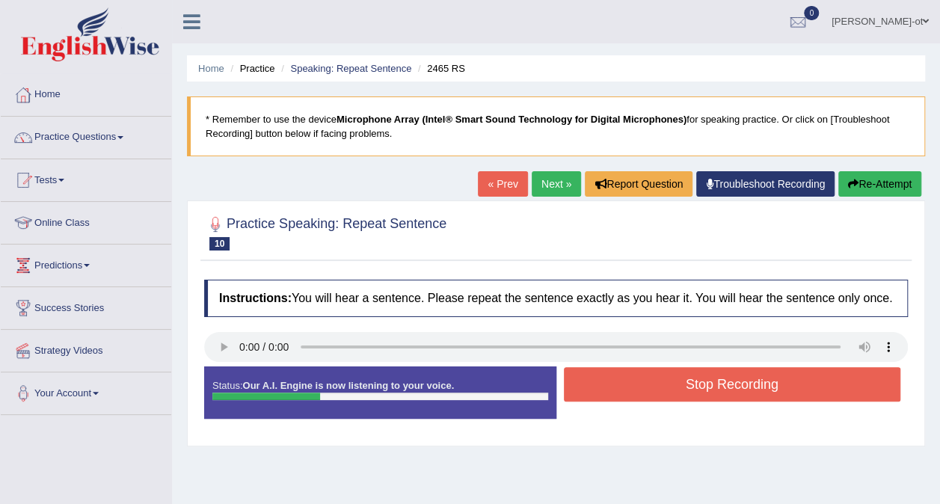
click at [809, 387] on button "Stop Recording" at bounding box center [732, 384] width 337 height 34
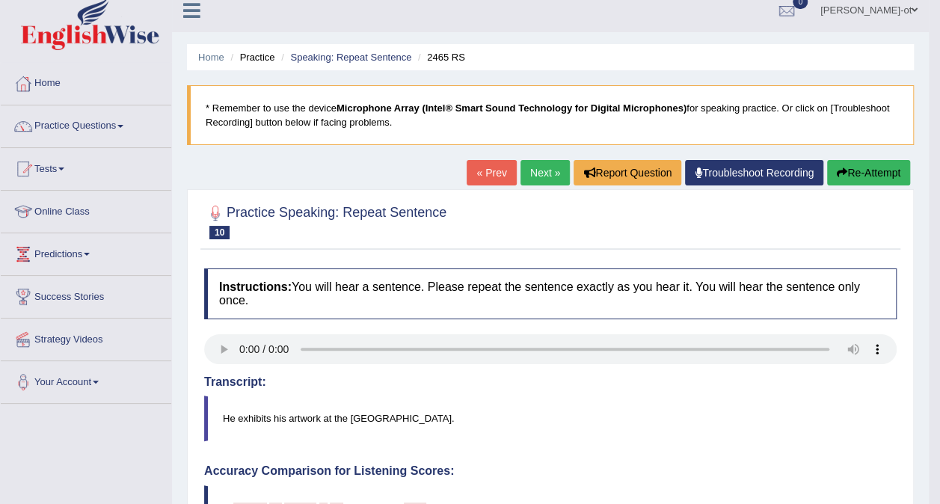
scroll to position [10, 0]
click at [536, 169] on link "Next »" at bounding box center [545, 173] width 49 height 25
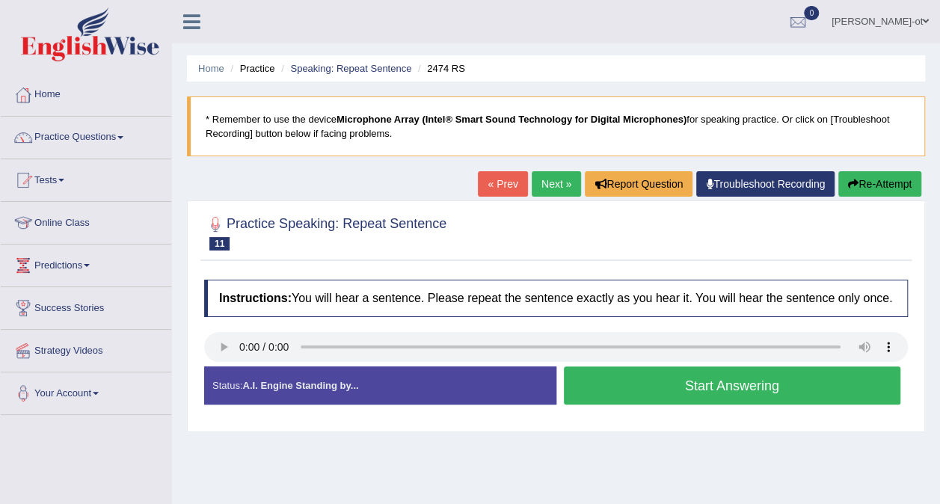
click at [548, 185] on link "Next »" at bounding box center [556, 183] width 49 height 25
click at [835, 385] on button "Start Answering" at bounding box center [732, 386] width 337 height 38
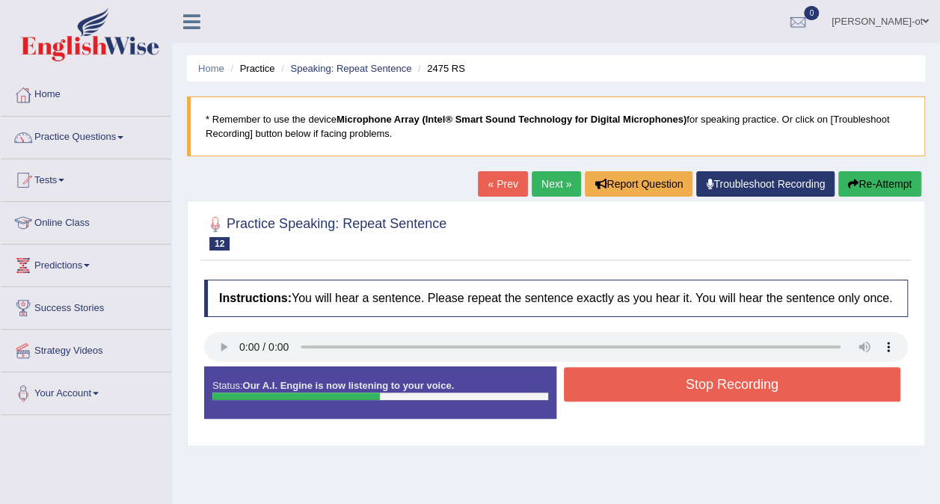
click at [812, 382] on button "Stop Recording" at bounding box center [732, 384] width 337 height 34
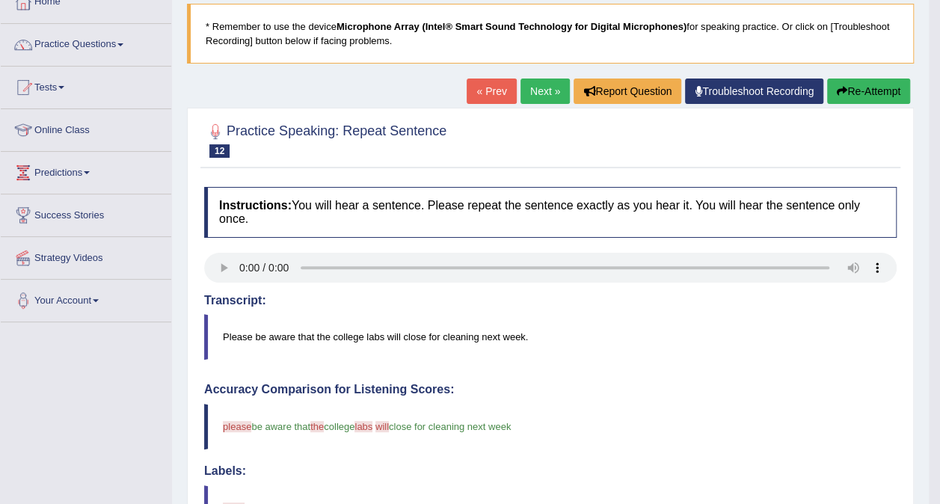
scroll to position [91, 0]
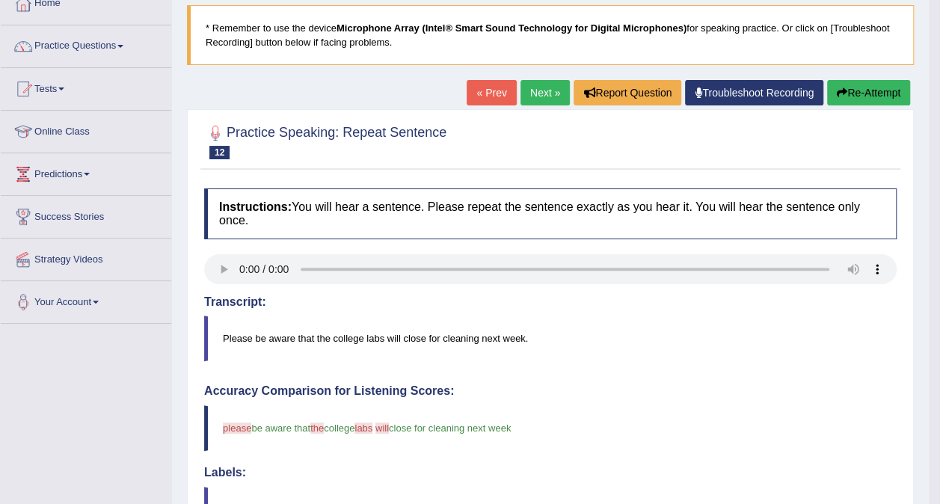
click at [546, 93] on link "Next »" at bounding box center [545, 92] width 49 height 25
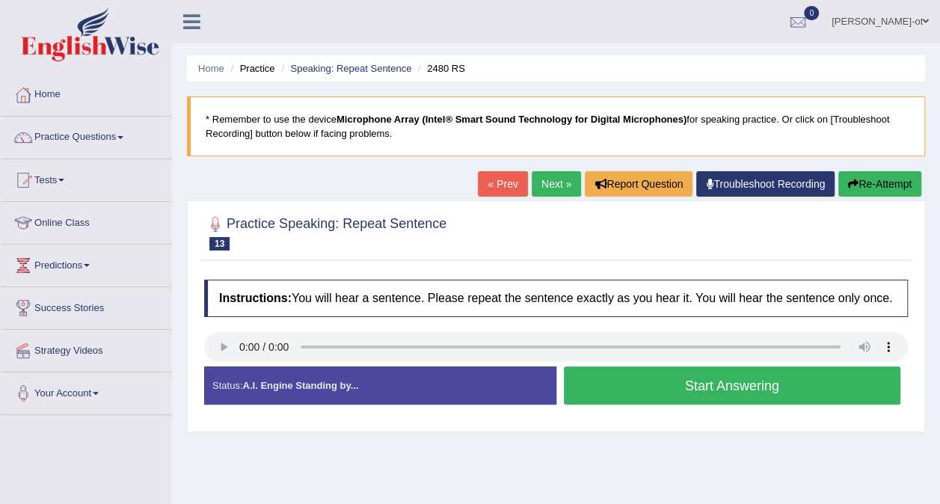
click at [848, 386] on button "Start Answering" at bounding box center [732, 386] width 337 height 38
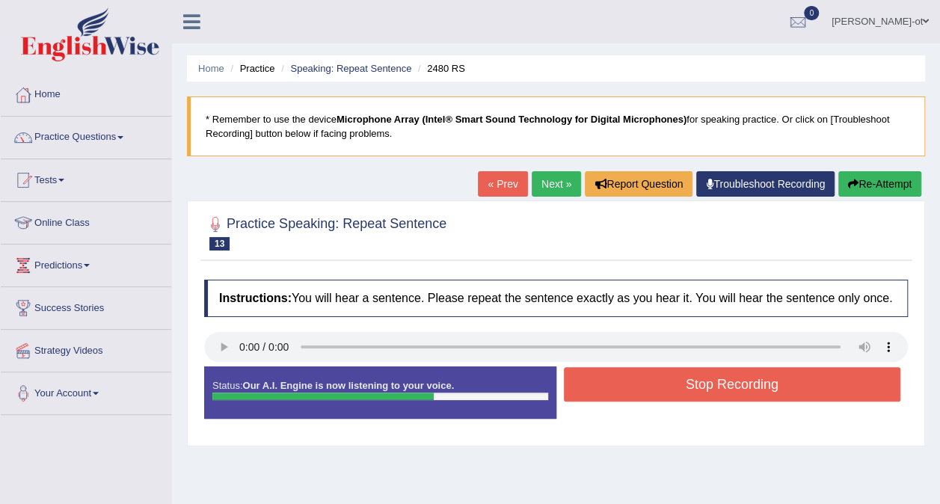
click at [803, 383] on button "Stop Recording" at bounding box center [732, 384] width 337 height 34
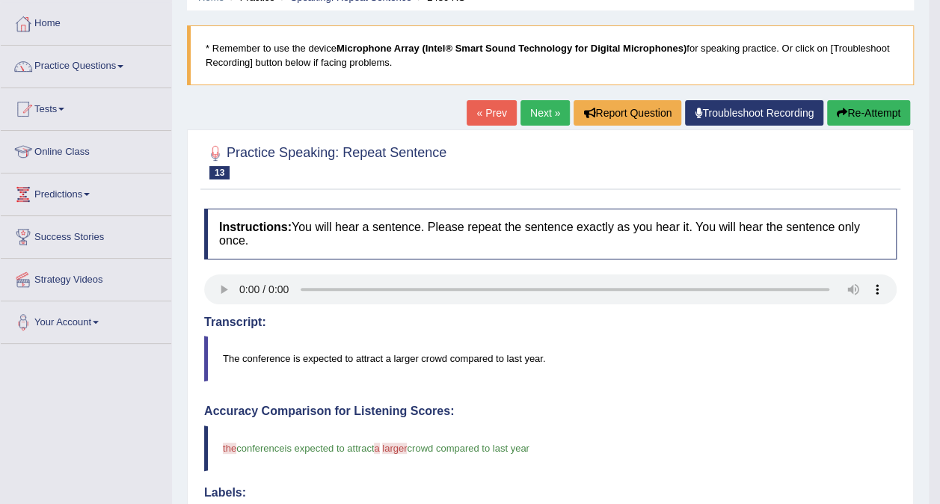
scroll to position [70, 0]
click at [543, 106] on link "Next »" at bounding box center [545, 113] width 49 height 25
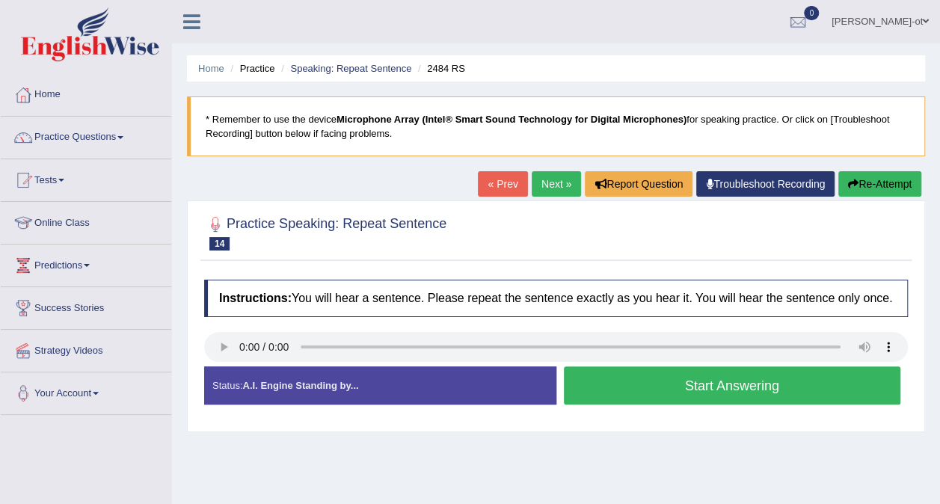
click at [809, 379] on button "Start Answering" at bounding box center [732, 386] width 337 height 38
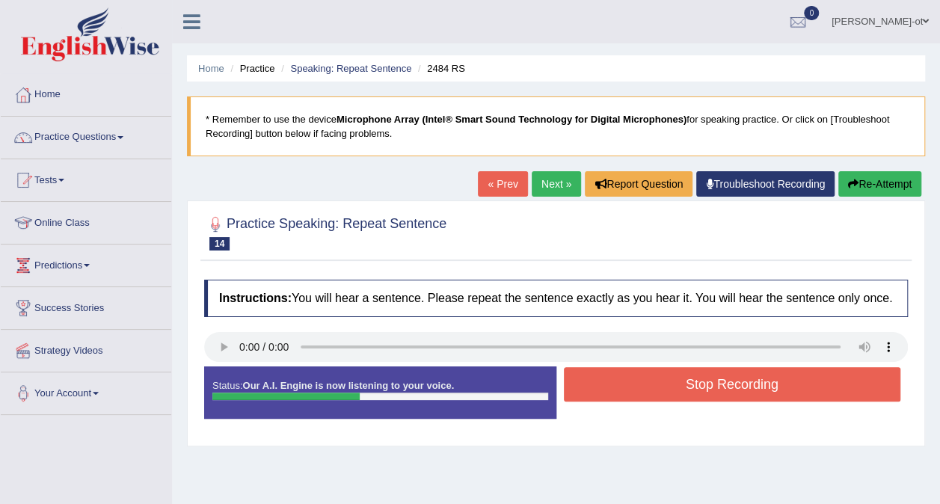
click at [804, 380] on button "Stop Recording" at bounding box center [732, 384] width 337 height 34
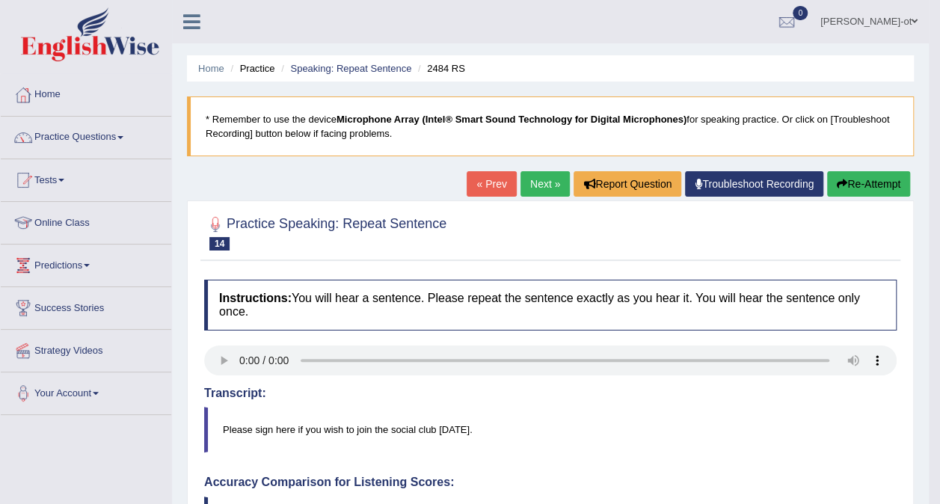
click at [549, 183] on link "Next »" at bounding box center [545, 183] width 49 height 25
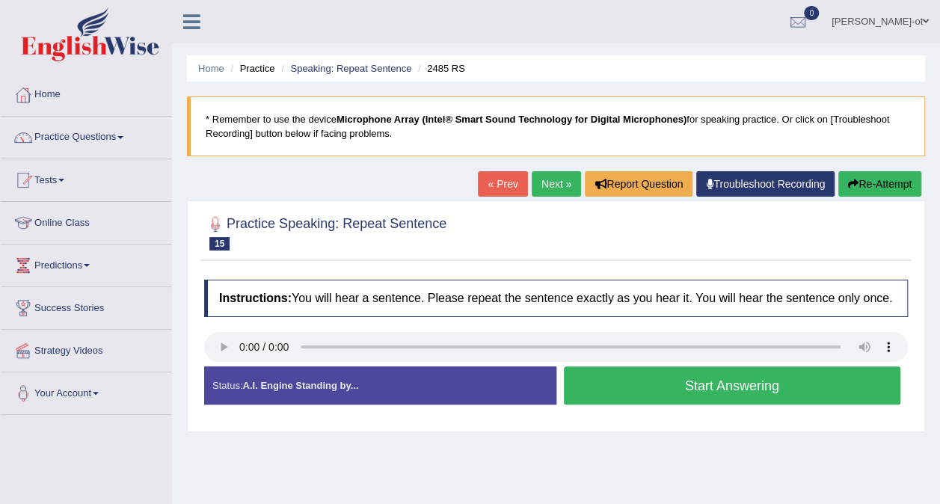
click at [804, 385] on button "Start Answering" at bounding box center [732, 386] width 337 height 38
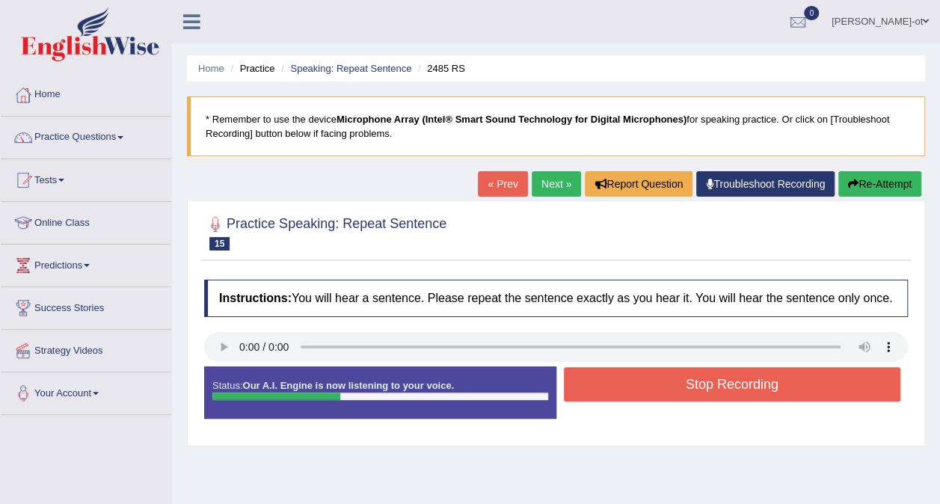
click at [794, 392] on button "Stop Recording" at bounding box center [732, 384] width 337 height 34
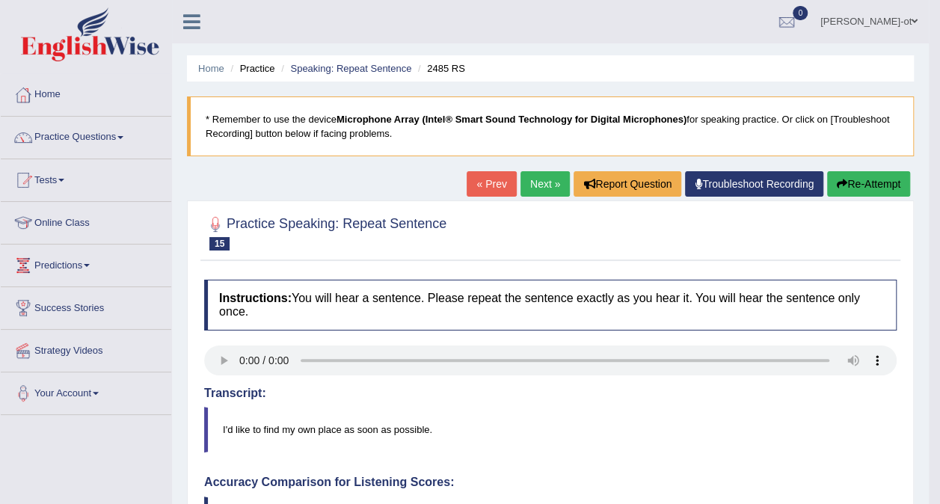
click at [548, 179] on link "Next »" at bounding box center [545, 183] width 49 height 25
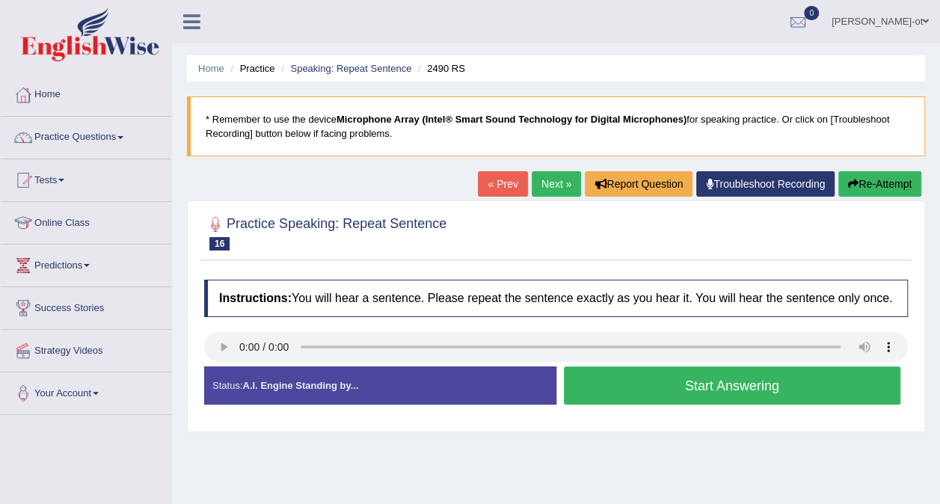
click at [807, 388] on button "Start Answering" at bounding box center [732, 386] width 337 height 38
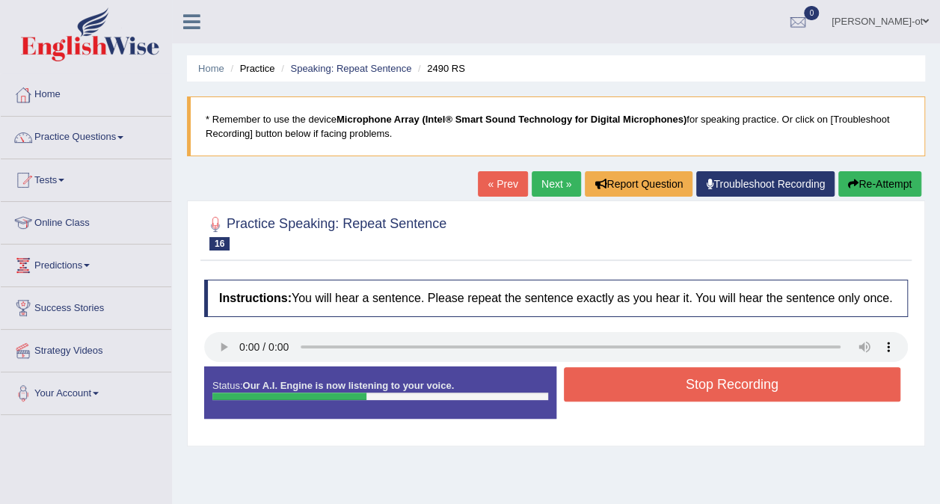
click at [771, 388] on button "Stop Recording" at bounding box center [732, 384] width 337 height 34
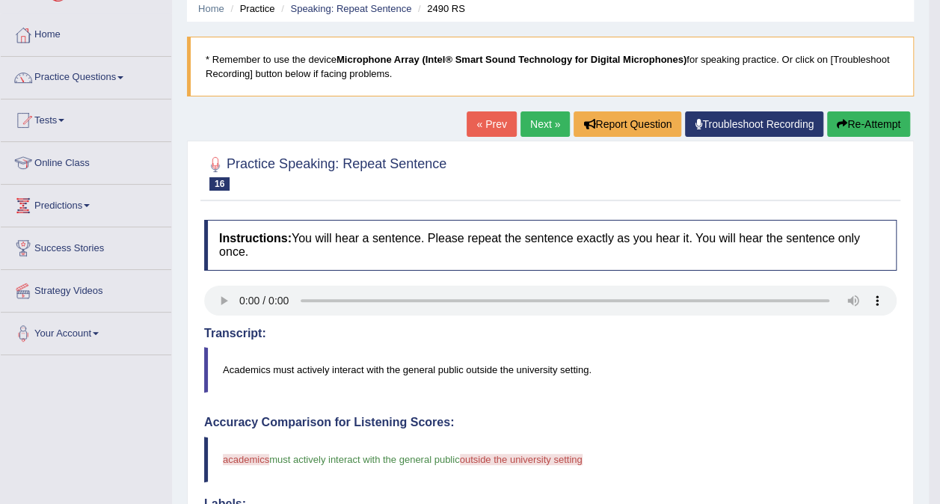
scroll to position [57, 0]
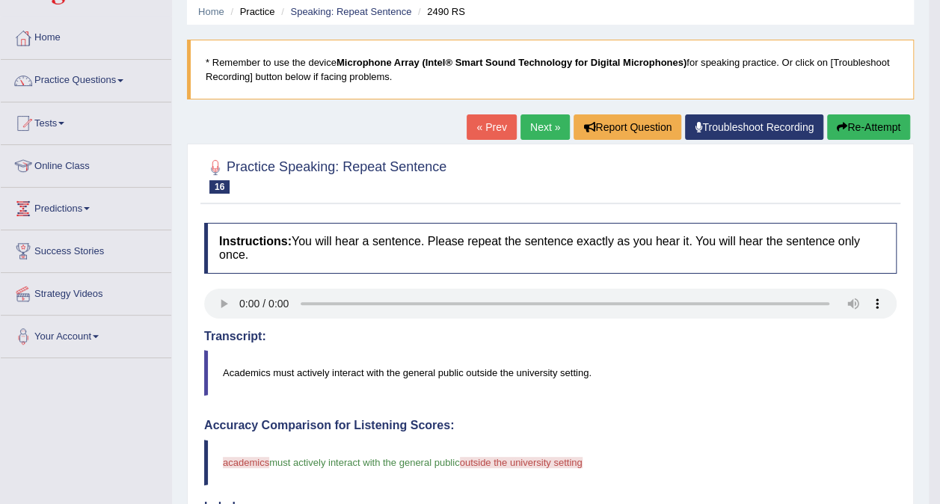
click at [531, 124] on link "Next »" at bounding box center [545, 126] width 49 height 25
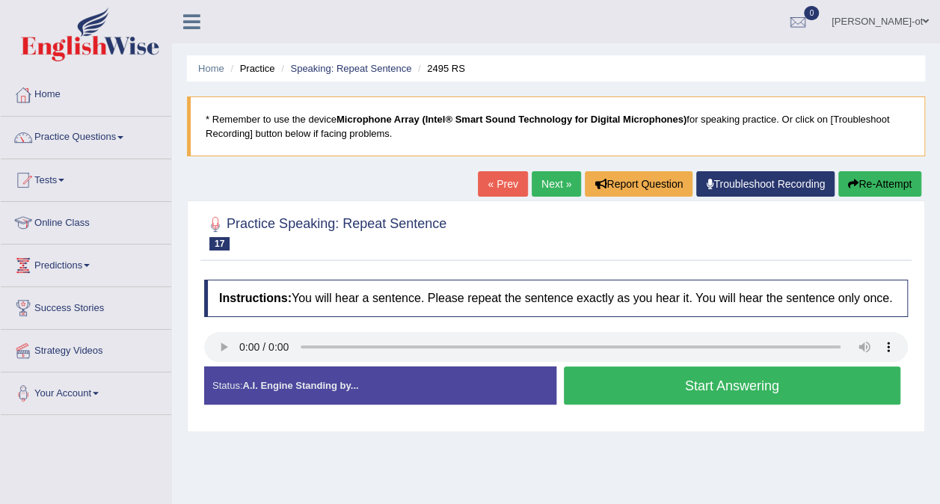
click at [843, 386] on button "Start Answering" at bounding box center [732, 386] width 337 height 38
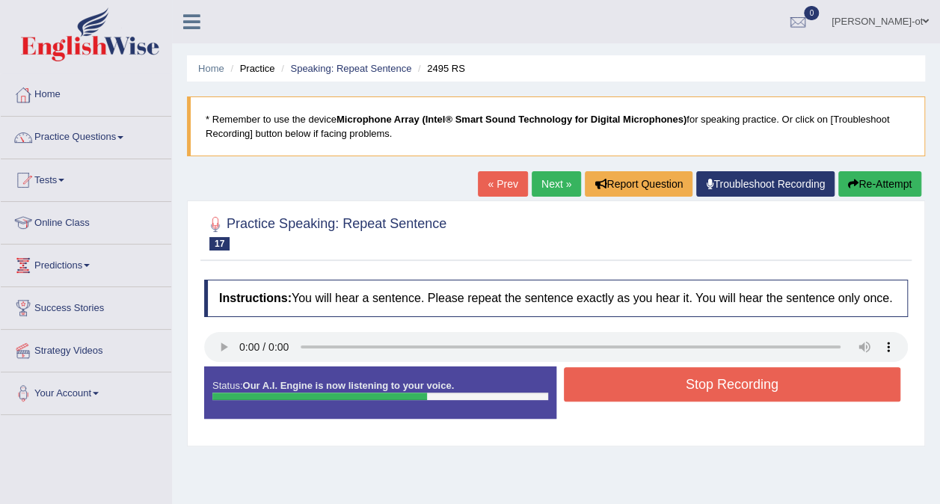
click at [832, 379] on button "Stop Recording" at bounding box center [732, 384] width 337 height 34
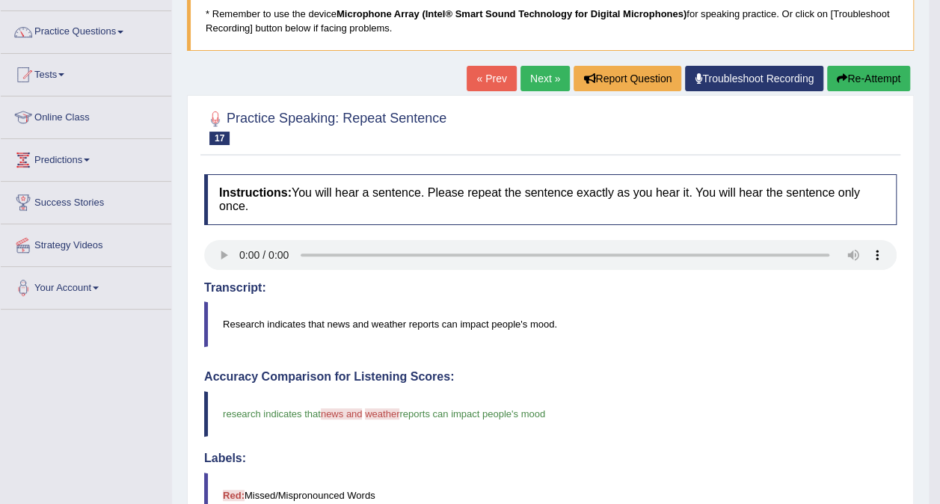
scroll to position [105, 0]
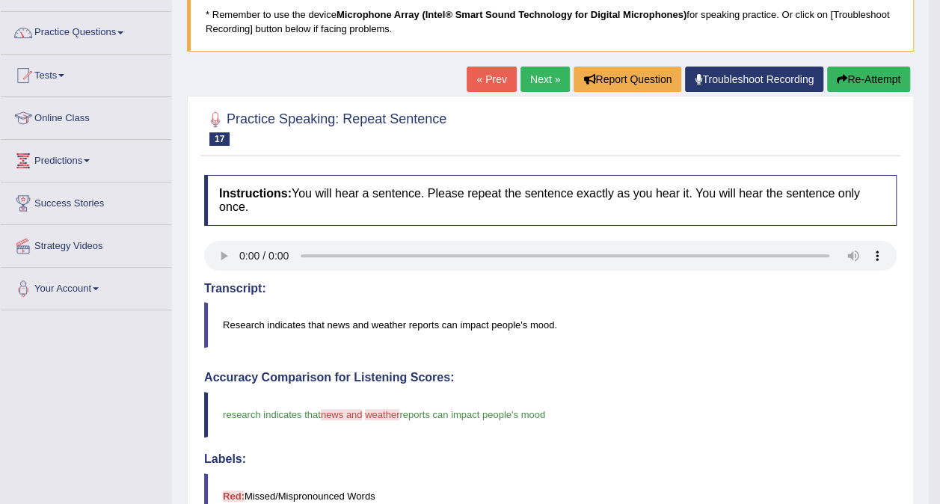
click at [875, 76] on button "Re-Attempt" at bounding box center [868, 79] width 83 height 25
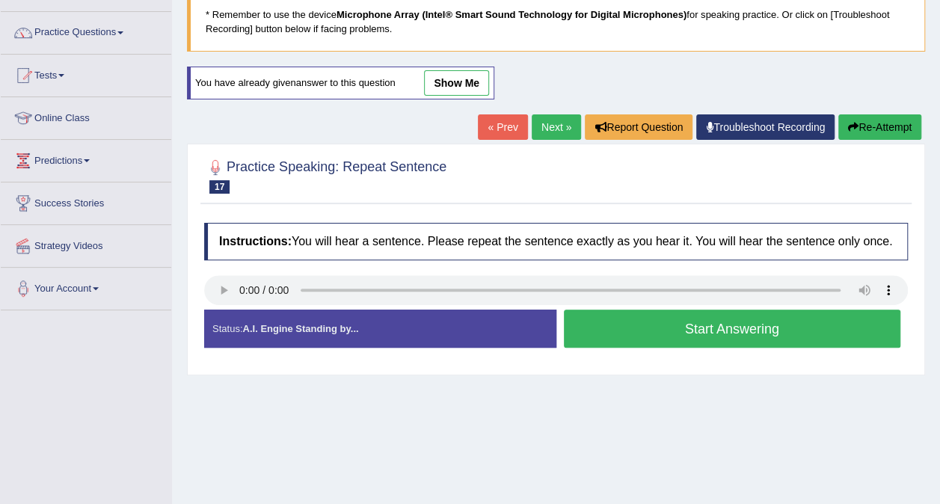
click at [833, 325] on button "Start Answering" at bounding box center [732, 329] width 337 height 38
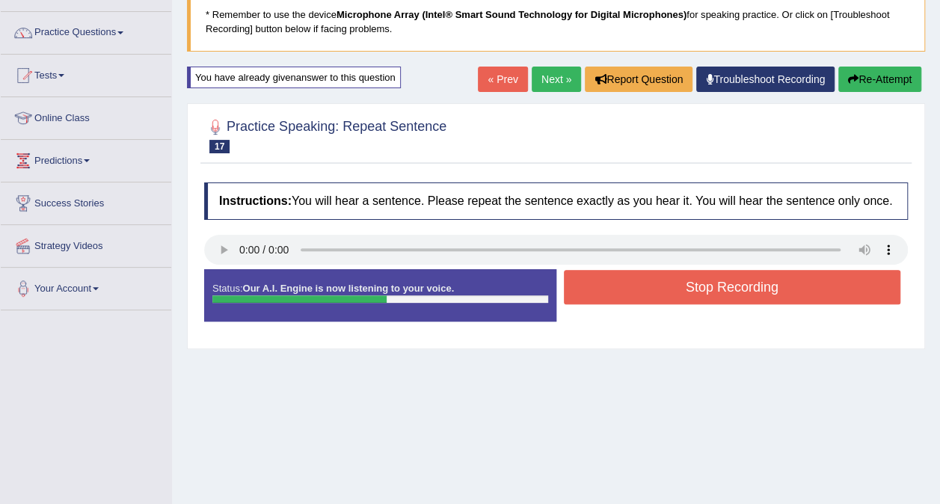
click at [831, 288] on button "Stop Recording" at bounding box center [732, 287] width 337 height 34
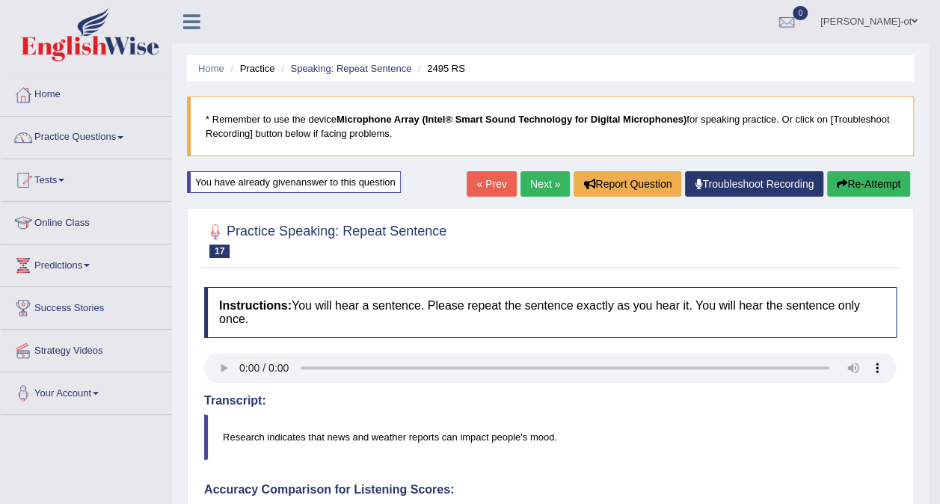
click at [874, 181] on button "Re-Attempt" at bounding box center [868, 183] width 83 height 25
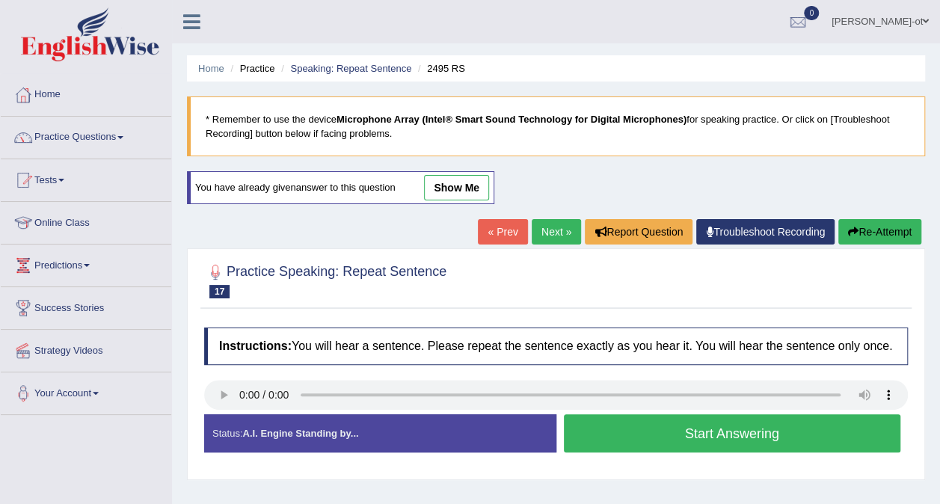
click at [826, 435] on button "Start Answering" at bounding box center [732, 433] width 337 height 38
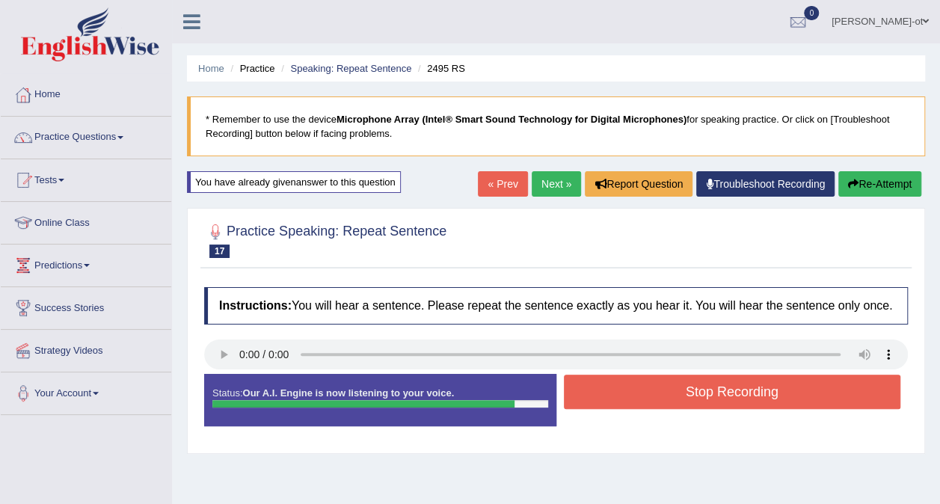
click at [817, 392] on button "Stop Recording" at bounding box center [732, 392] width 337 height 34
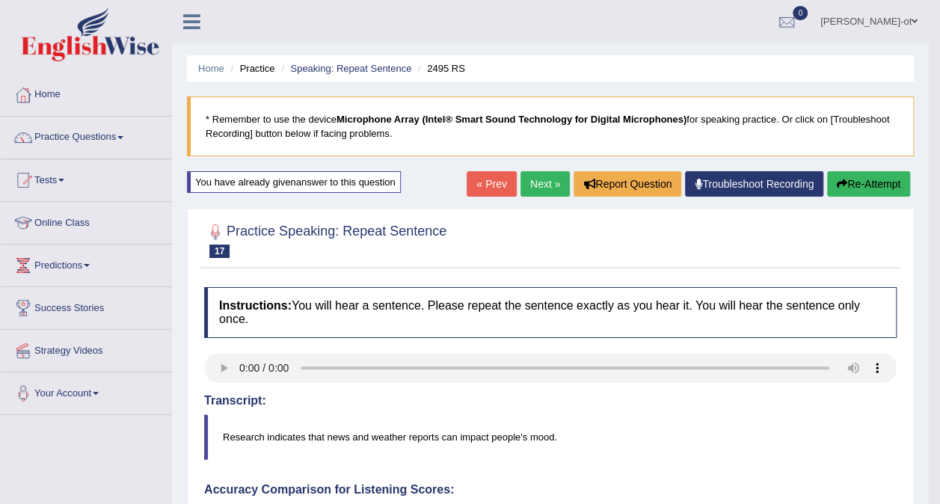
click at [869, 180] on button "Re-Attempt" at bounding box center [868, 183] width 83 height 25
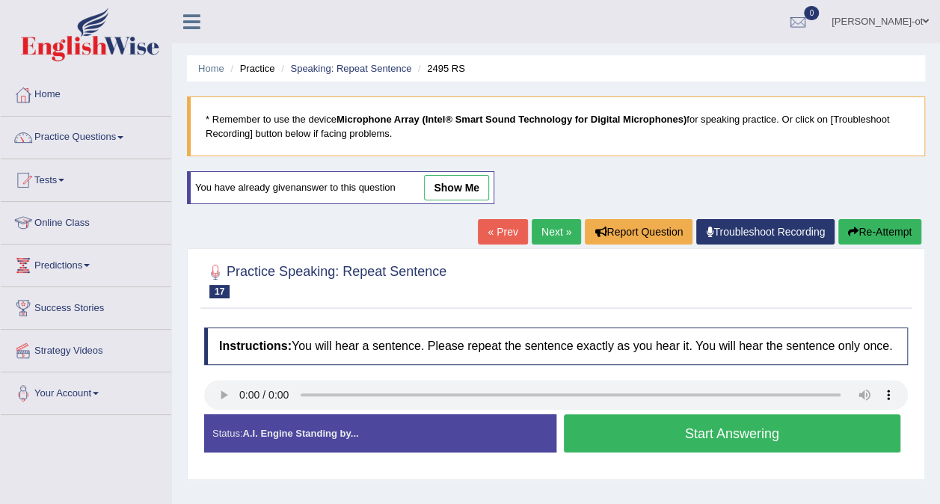
click at [819, 435] on button "Start Answering" at bounding box center [732, 433] width 337 height 38
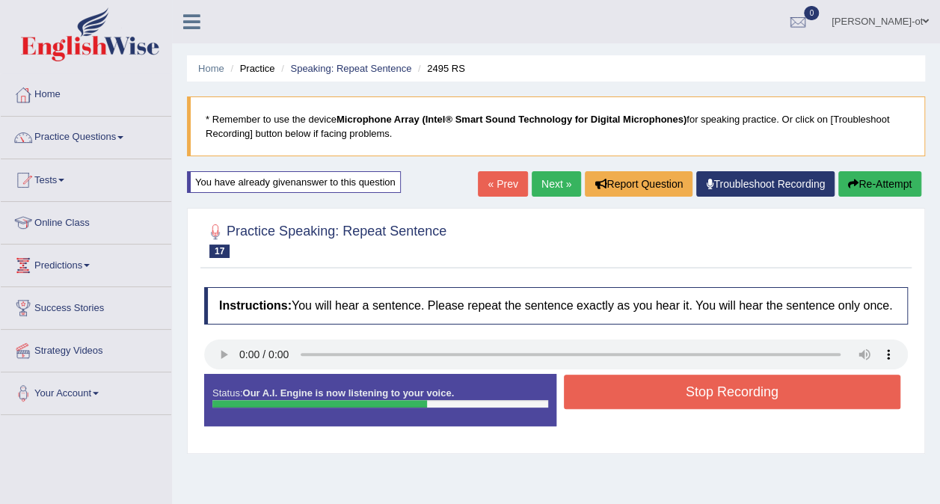
click at [827, 387] on button "Stop Recording" at bounding box center [732, 392] width 337 height 34
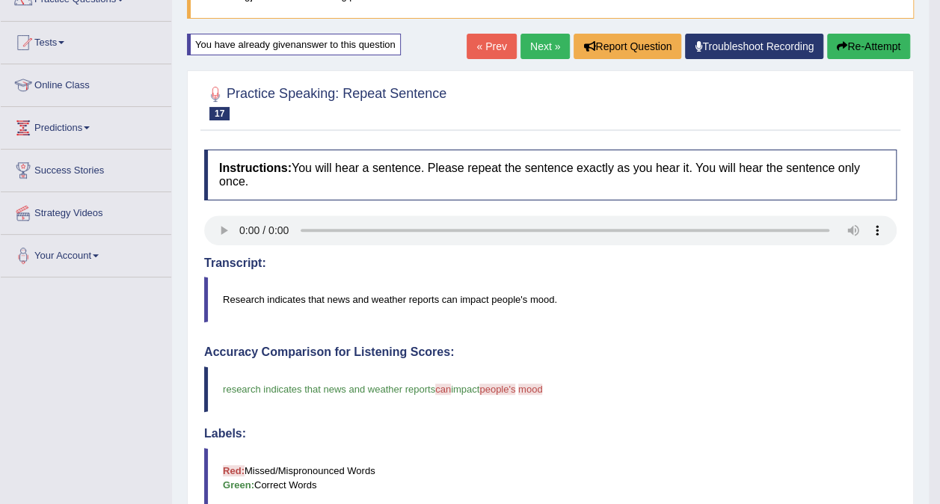
scroll to position [137, 0]
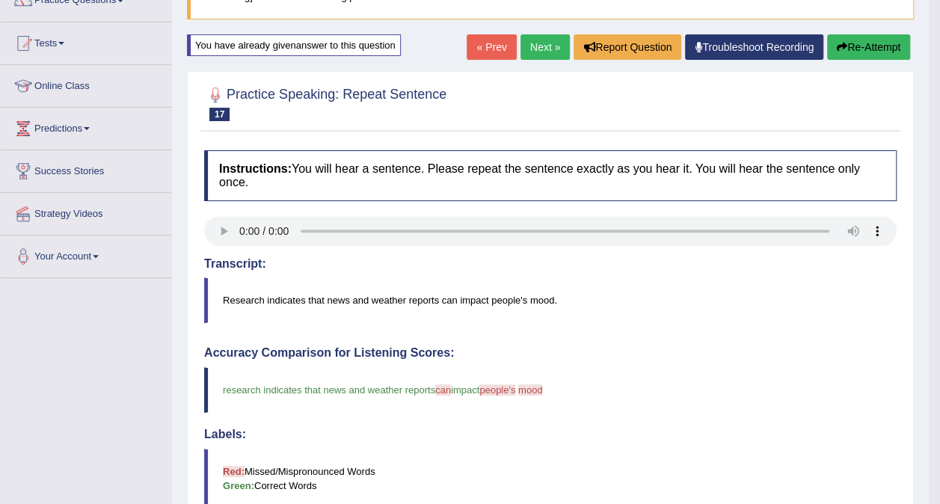
click at [874, 48] on button "Re-Attempt" at bounding box center [868, 46] width 83 height 25
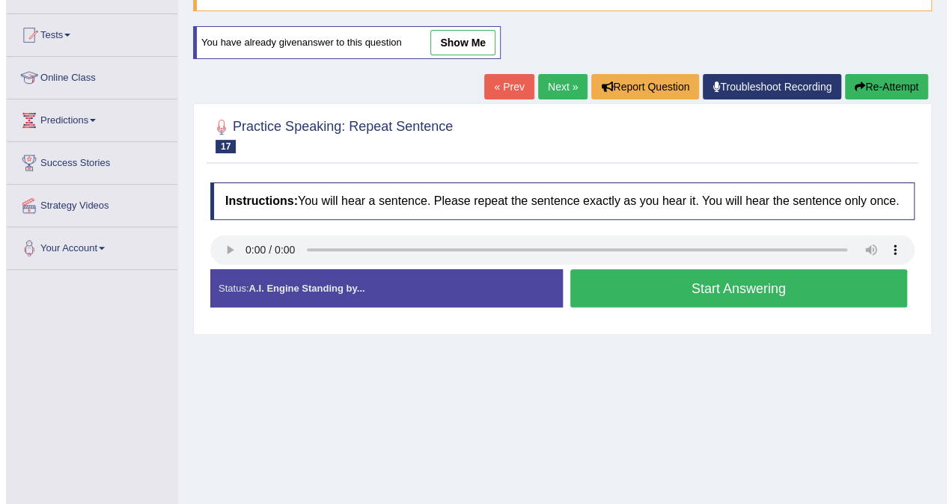
scroll to position [137, 0]
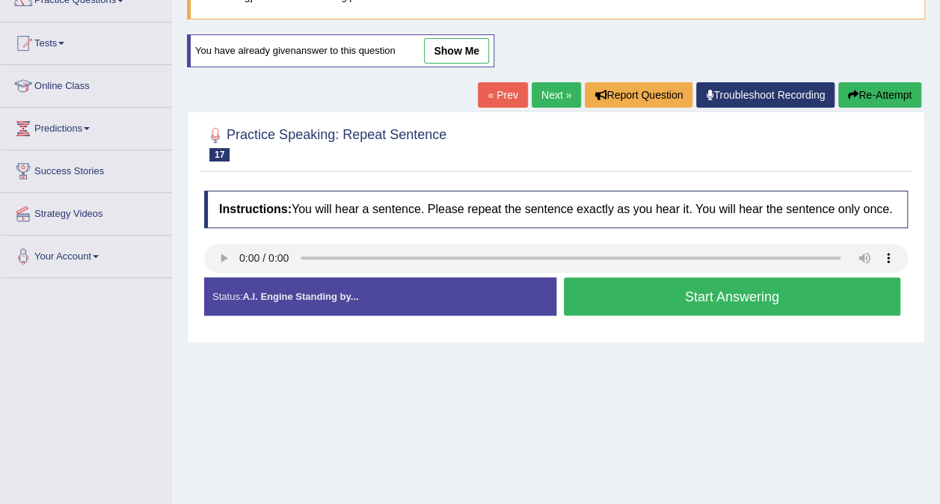
click at [861, 296] on button "Start Answering" at bounding box center [732, 297] width 337 height 38
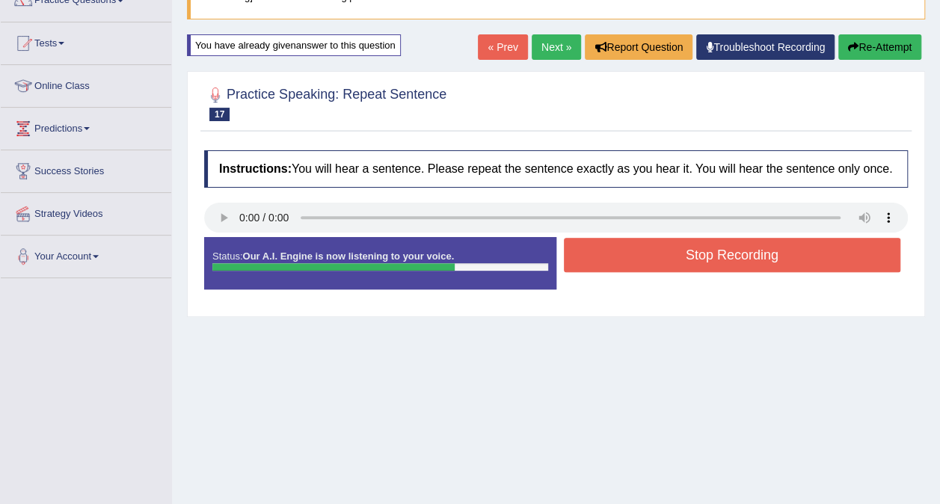
click at [809, 257] on button "Stop Recording" at bounding box center [732, 255] width 337 height 34
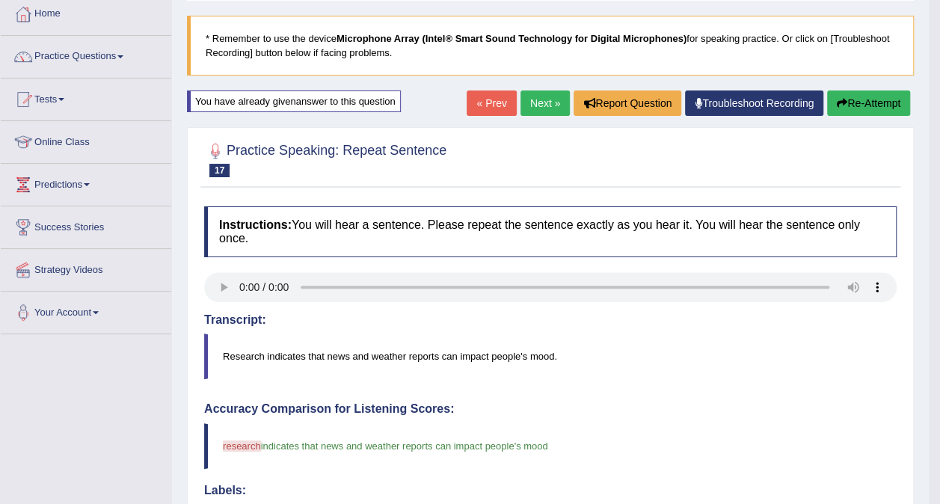
scroll to position [80, 0]
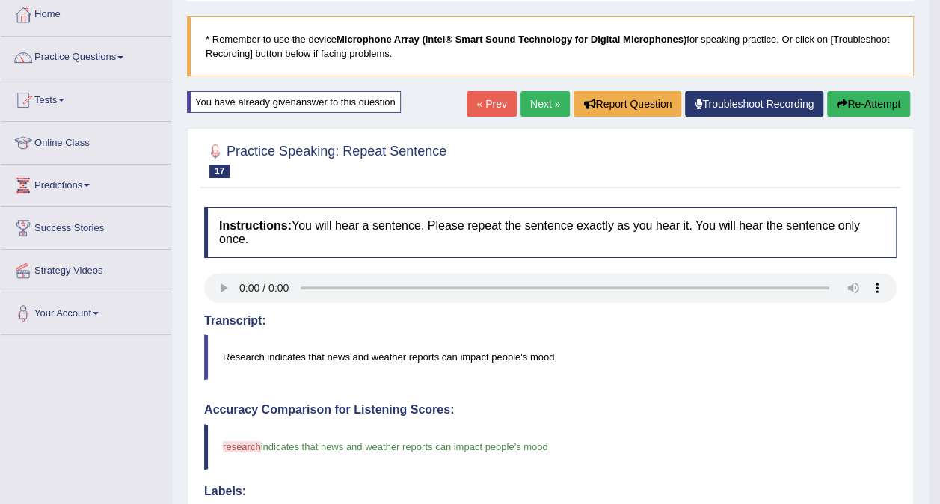
click at [877, 106] on button "Re-Attempt" at bounding box center [868, 103] width 83 height 25
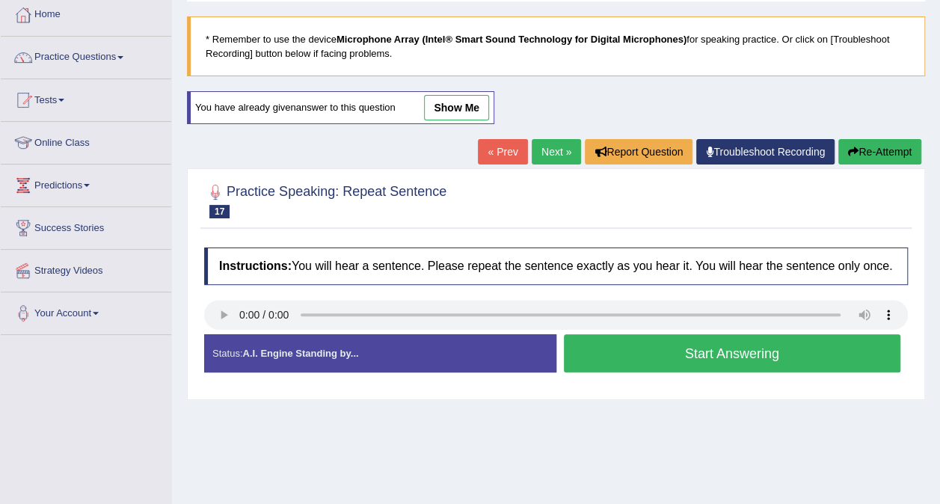
scroll to position [80, 0]
click at [857, 356] on button "Start Answering" at bounding box center [732, 353] width 337 height 38
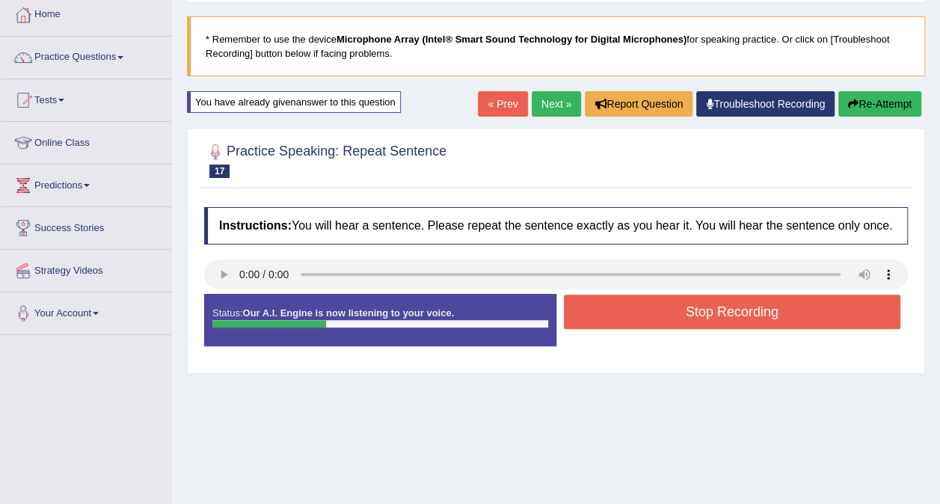
click at [888, 98] on button "Re-Attempt" at bounding box center [880, 103] width 83 height 25
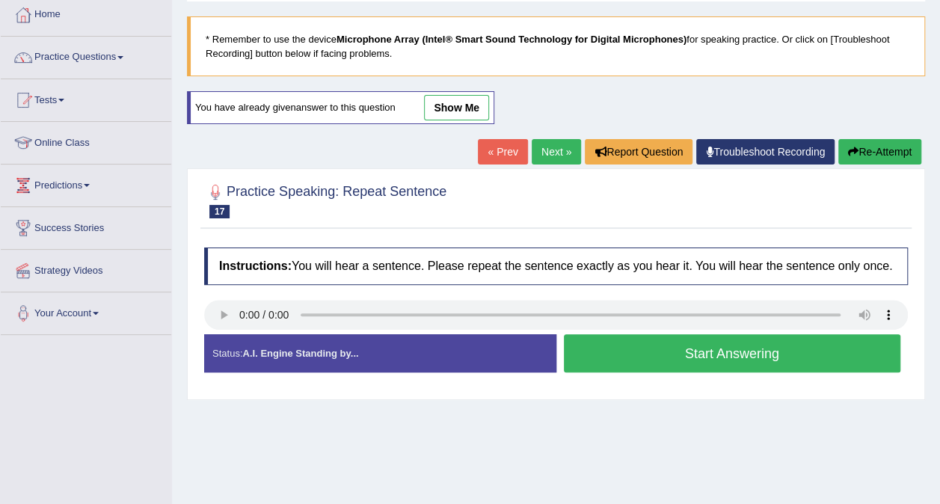
click at [857, 351] on button "Start Answering" at bounding box center [732, 353] width 337 height 38
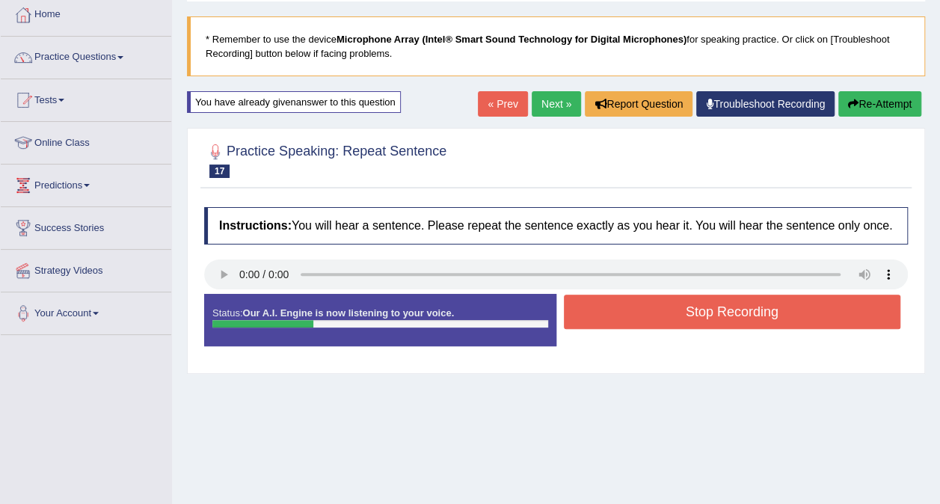
click at [886, 105] on button "Re-Attempt" at bounding box center [880, 103] width 83 height 25
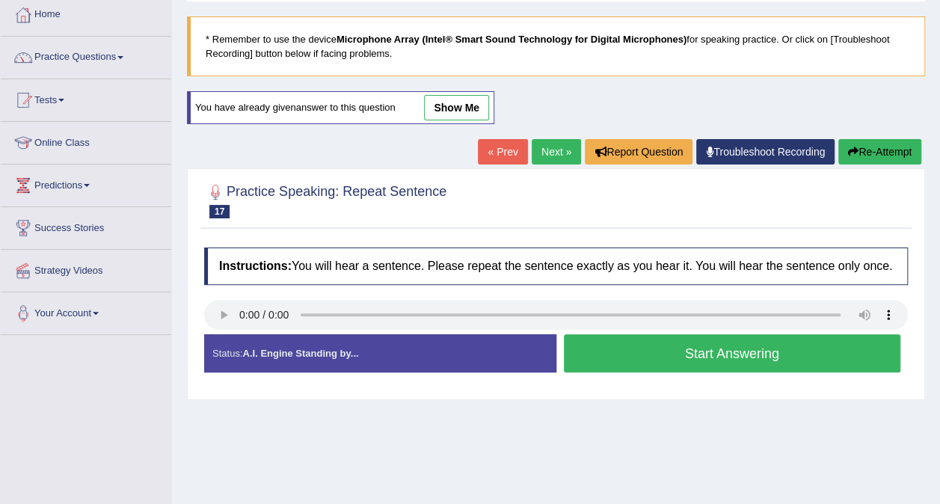
click at [844, 353] on button "Start Answering" at bounding box center [732, 353] width 337 height 38
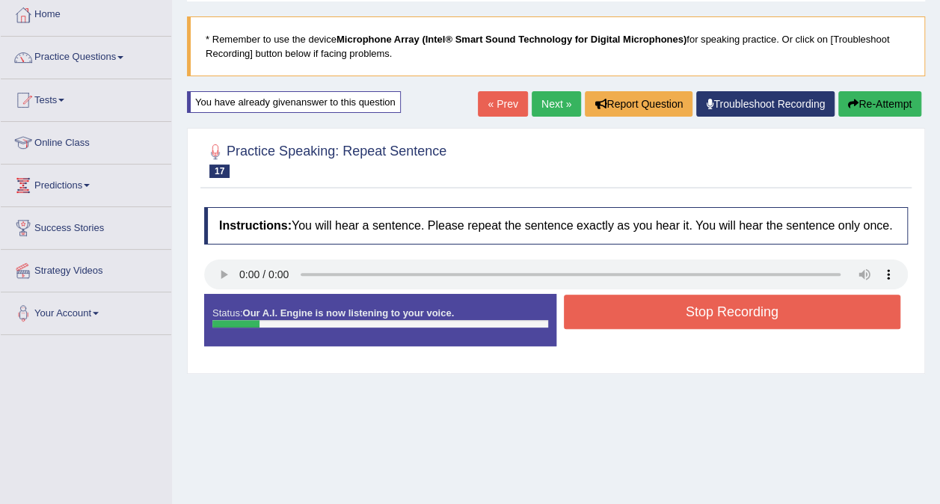
click at [886, 97] on button "Re-Attempt" at bounding box center [880, 103] width 83 height 25
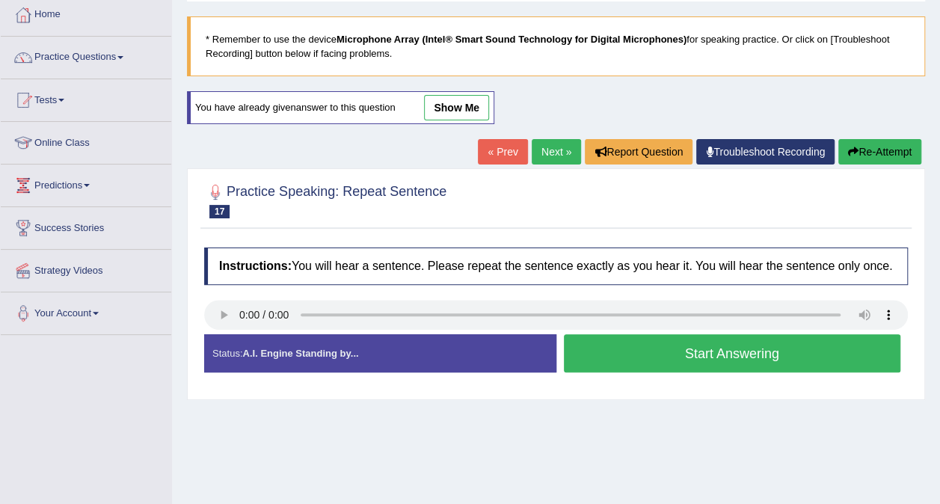
click at [830, 357] on button "Start Answering" at bounding box center [732, 353] width 337 height 38
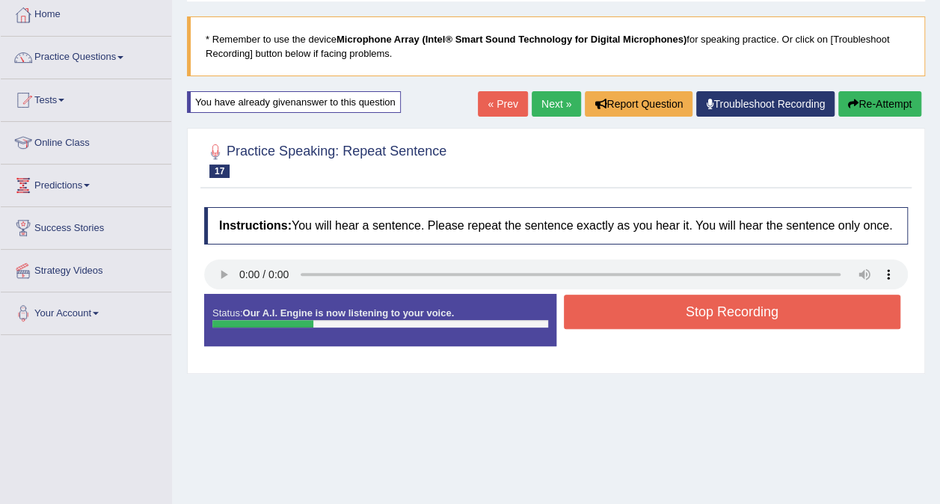
click at [886, 99] on button "Re-Attempt" at bounding box center [880, 103] width 83 height 25
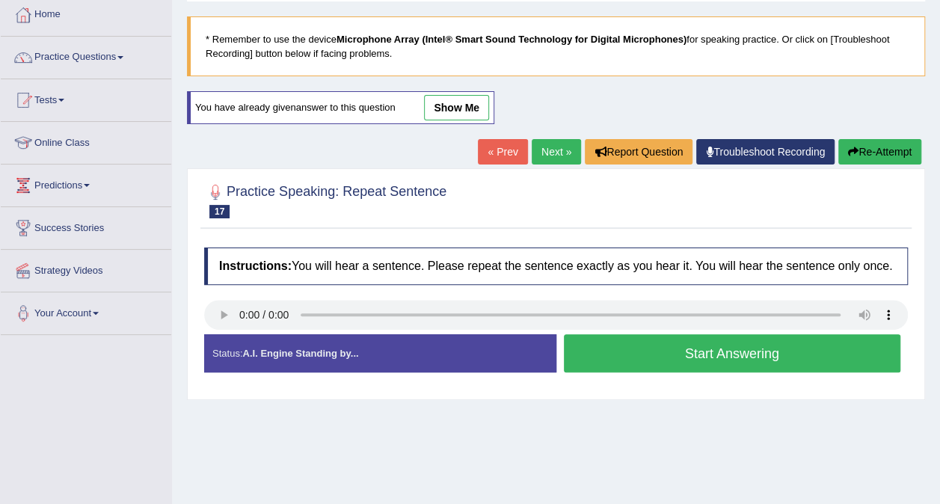
click at [833, 352] on button "Start Answering" at bounding box center [732, 353] width 337 height 38
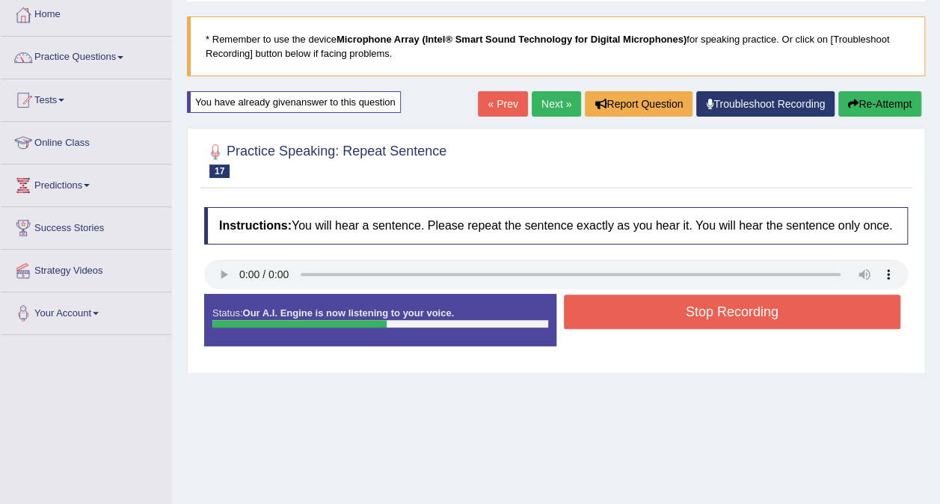
click at [827, 301] on button "Stop Recording" at bounding box center [732, 312] width 337 height 34
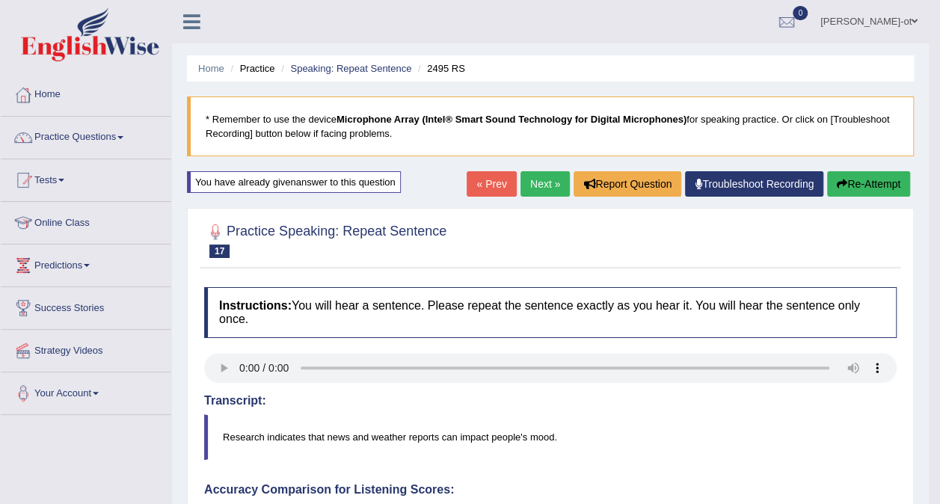
click at [868, 181] on button "Re-Attempt" at bounding box center [868, 183] width 83 height 25
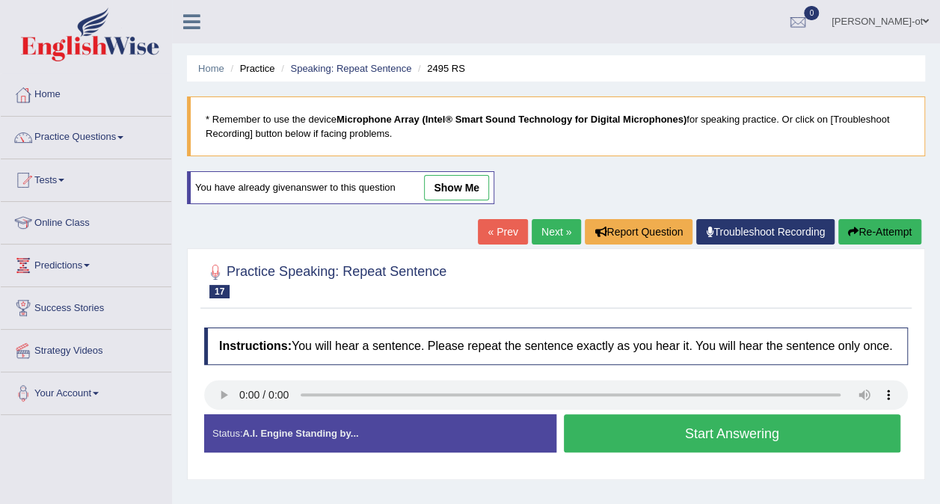
click at [804, 426] on button "Start Answering" at bounding box center [732, 433] width 337 height 38
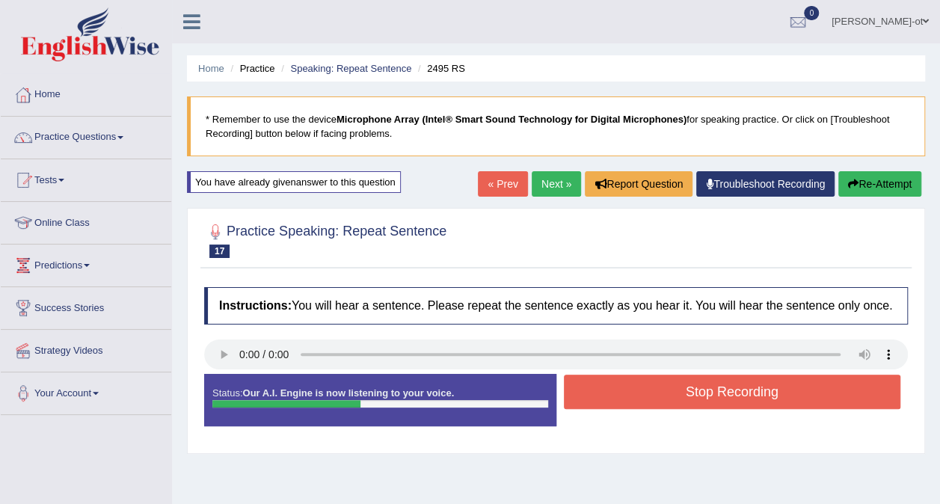
click at [821, 388] on button "Stop Recording" at bounding box center [732, 392] width 337 height 34
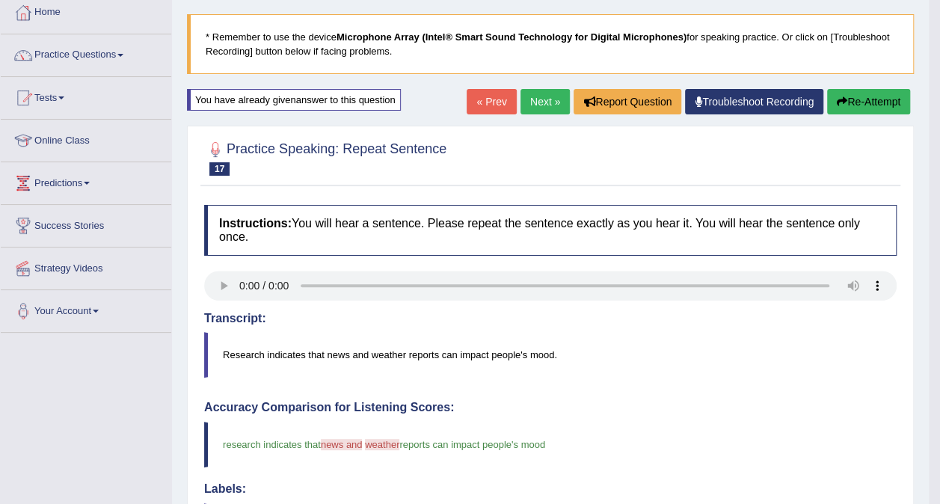
scroll to position [88, 0]
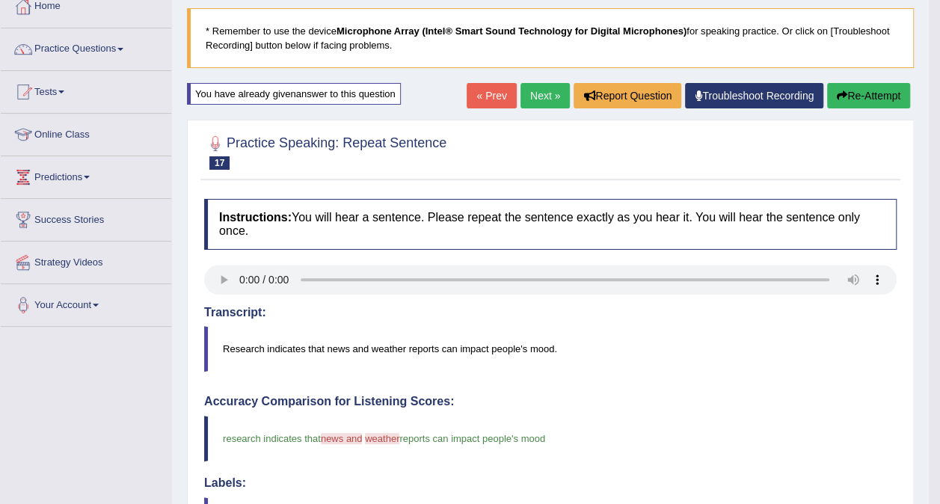
click at [872, 86] on button "Re-Attempt" at bounding box center [868, 95] width 83 height 25
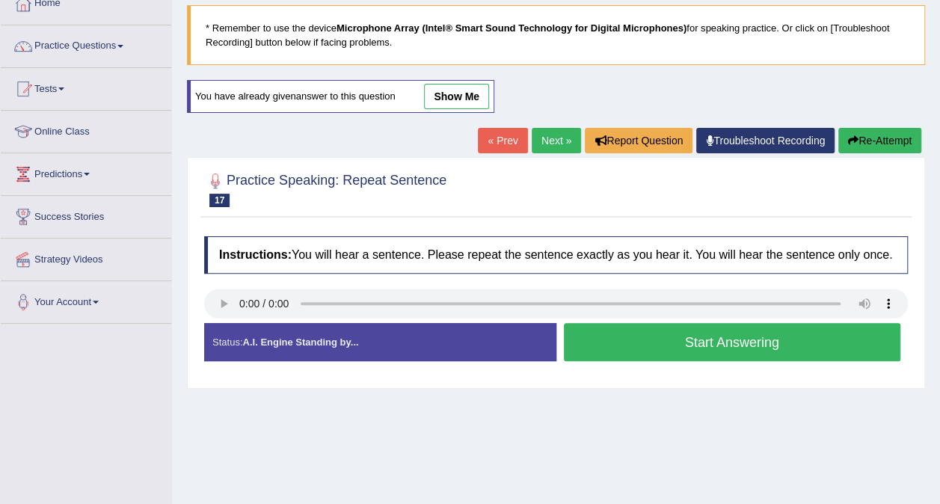
scroll to position [88, 0]
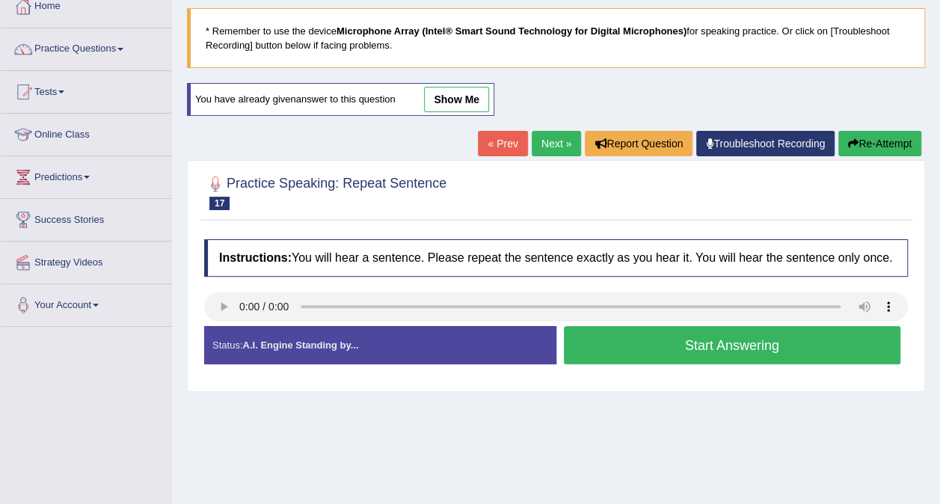
click at [833, 348] on button "Start Answering" at bounding box center [732, 345] width 337 height 38
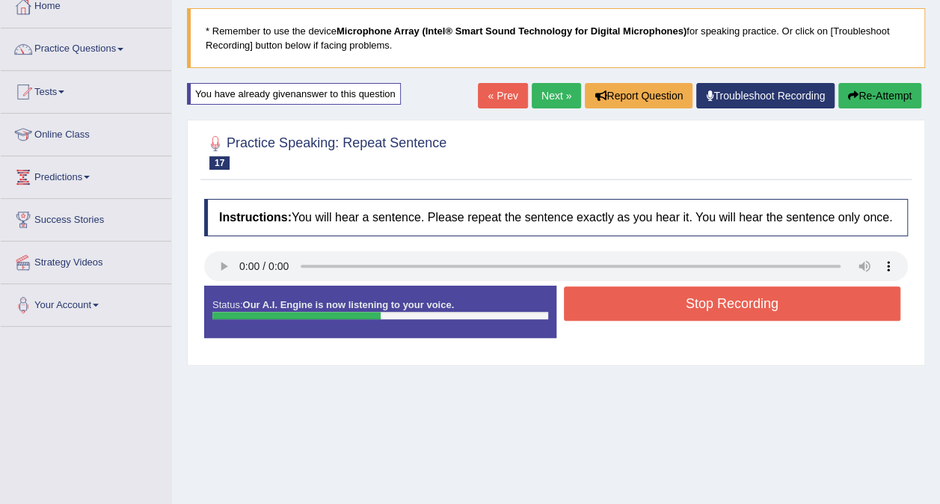
click at [821, 302] on button "Stop Recording" at bounding box center [732, 304] width 337 height 34
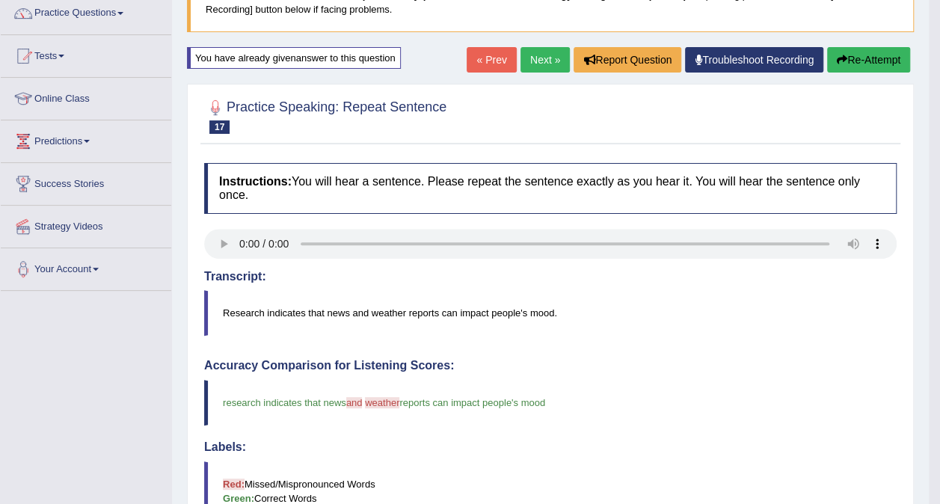
scroll to position [111, 0]
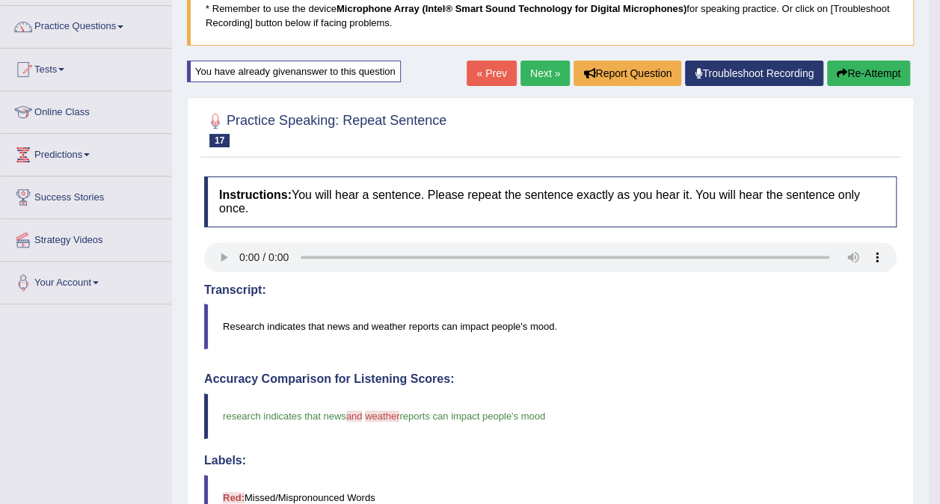
click at [869, 76] on button "Re-Attempt" at bounding box center [868, 73] width 83 height 25
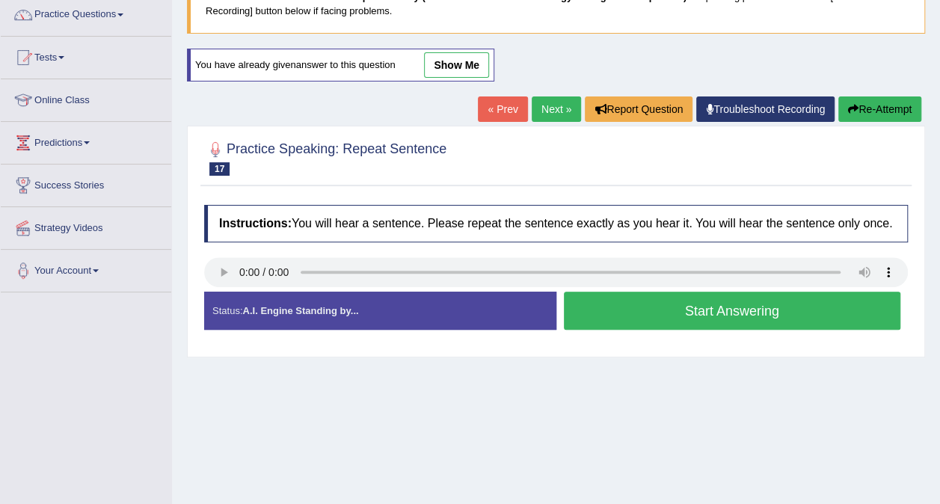
scroll to position [123, 0]
click at [825, 307] on button "Start Answering" at bounding box center [732, 311] width 337 height 38
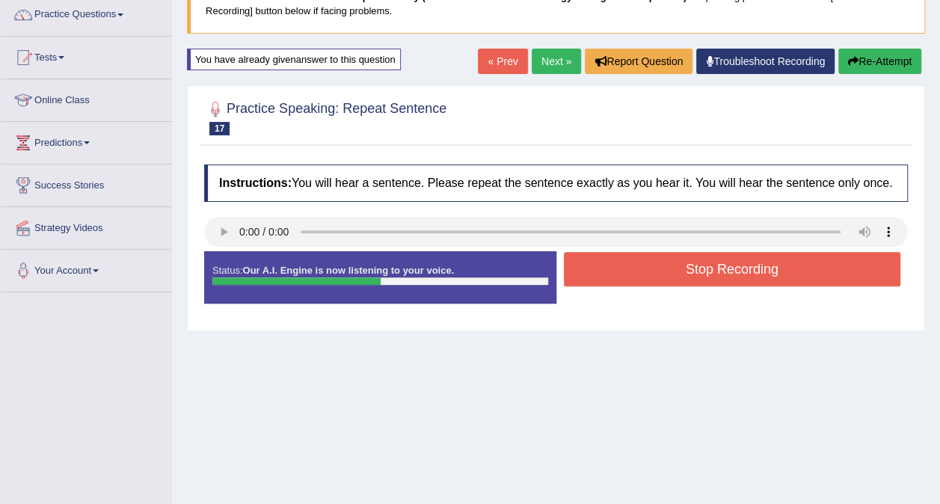
click at [830, 278] on button "Stop Recording" at bounding box center [732, 269] width 337 height 34
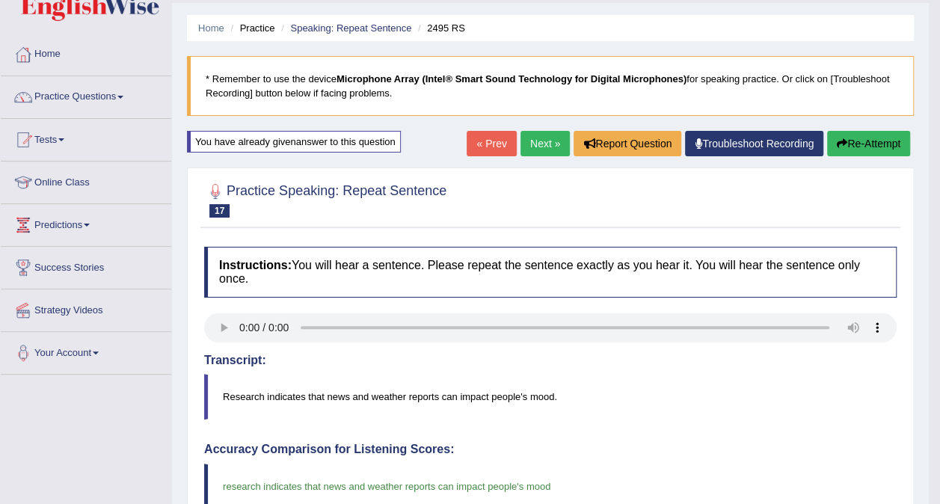
scroll to position [0, 0]
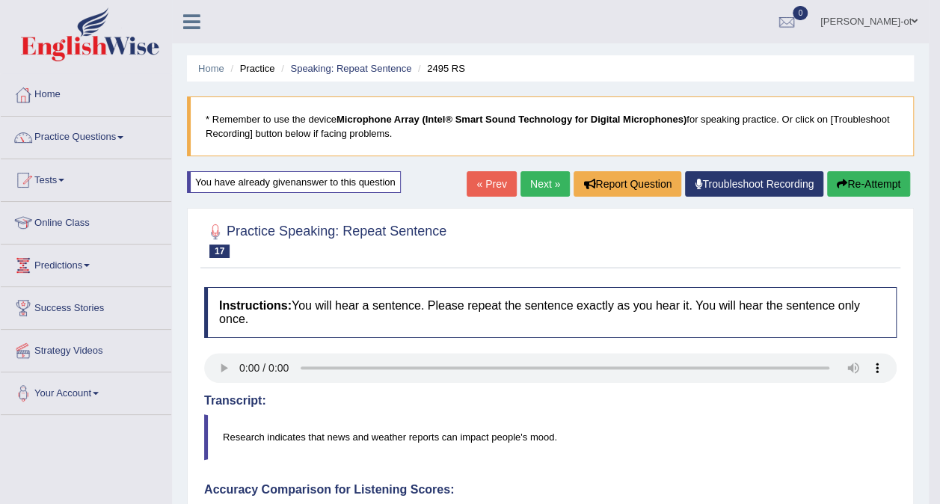
click at [90, 264] on span at bounding box center [87, 265] width 6 height 3
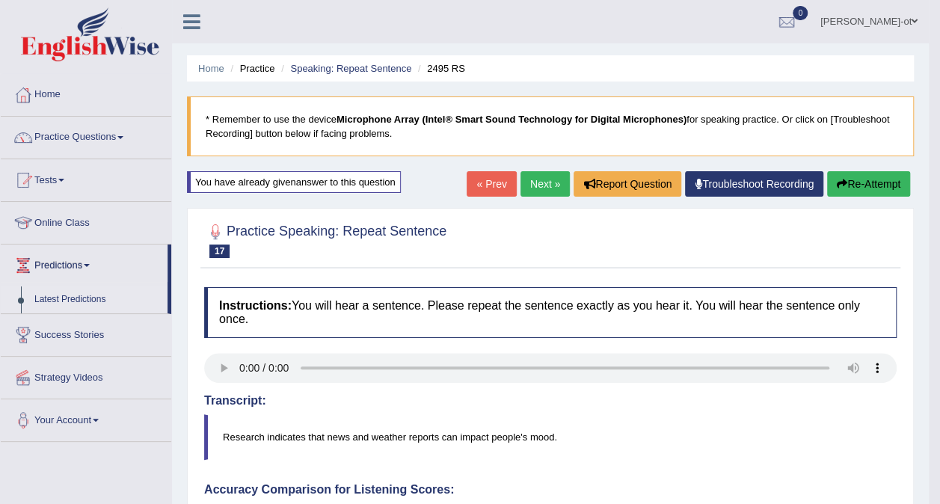
click at [102, 302] on link "Latest Predictions" at bounding box center [98, 300] width 140 height 27
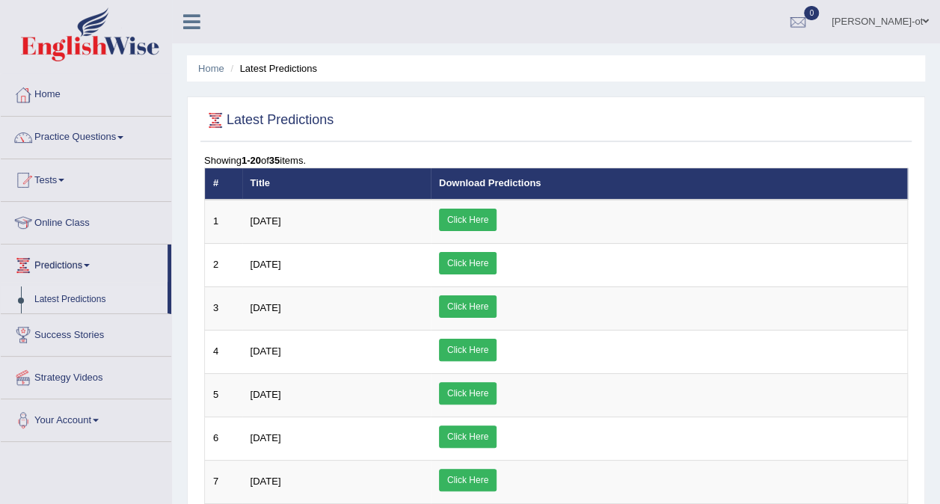
click at [123, 136] on span at bounding box center [120, 137] width 6 height 3
